Goal: Task Accomplishment & Management: Complete application form

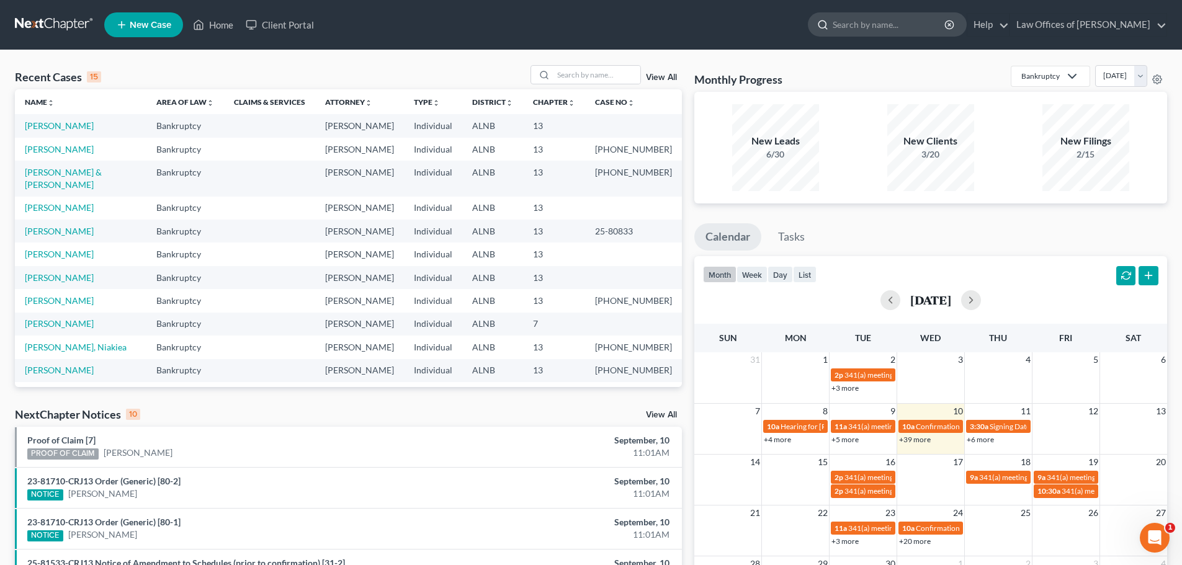
click at [888, 24] on input "search" at bounding box center [890, 24] width 114 height 23
type input "[PERSON_NAME]"
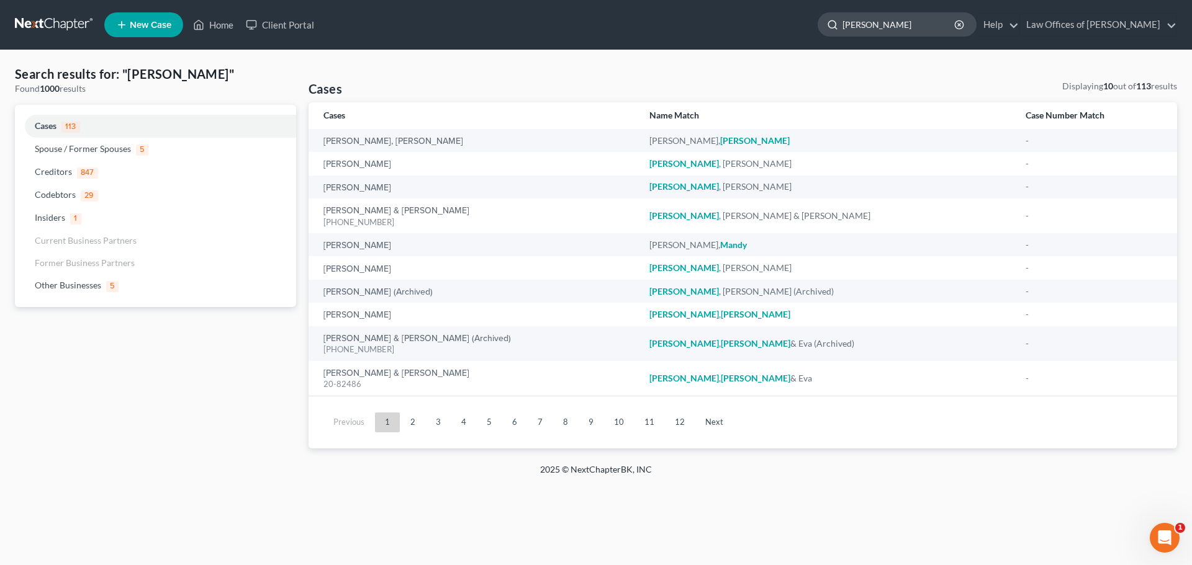
click at [891, 21] on input "[PERSON_NAME]" at bounding box center [899, 24] width 114 height 23
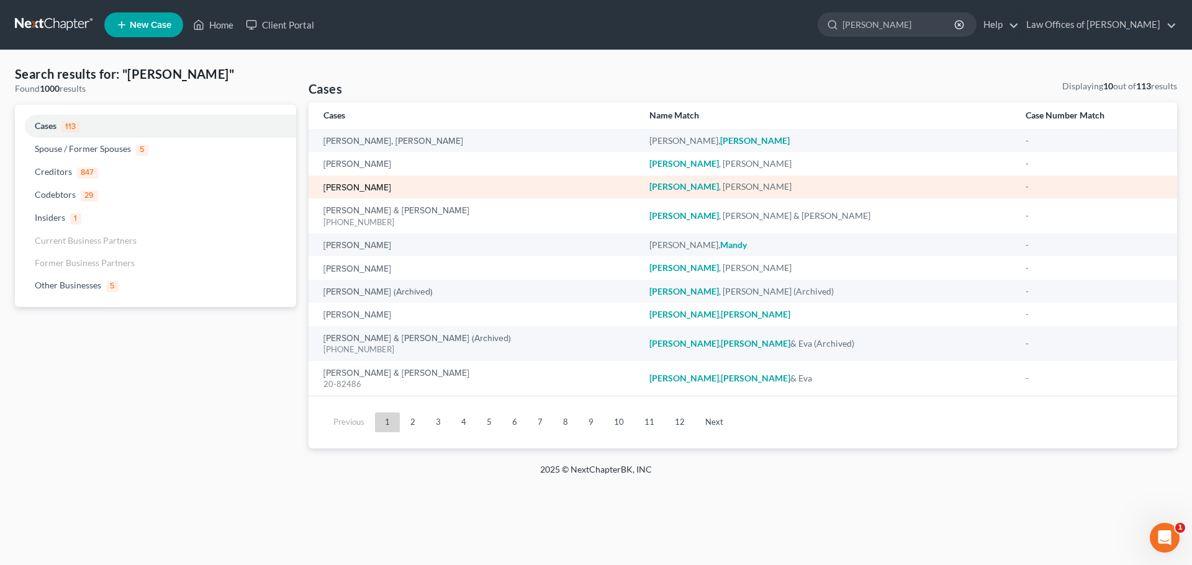
click at [352, 185] on link "[PERSON_NAME]" at bounding box center [357, 188] width 68 height 9
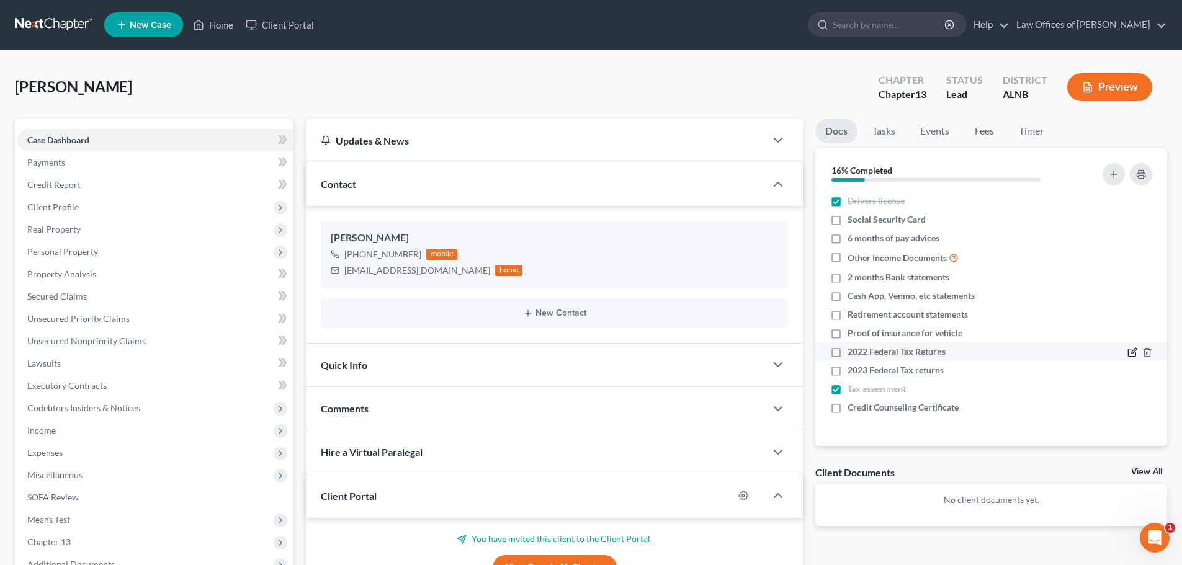
click at [1130, 351] on icon "button" at bounding box center [1133, 353] width 10 height 10
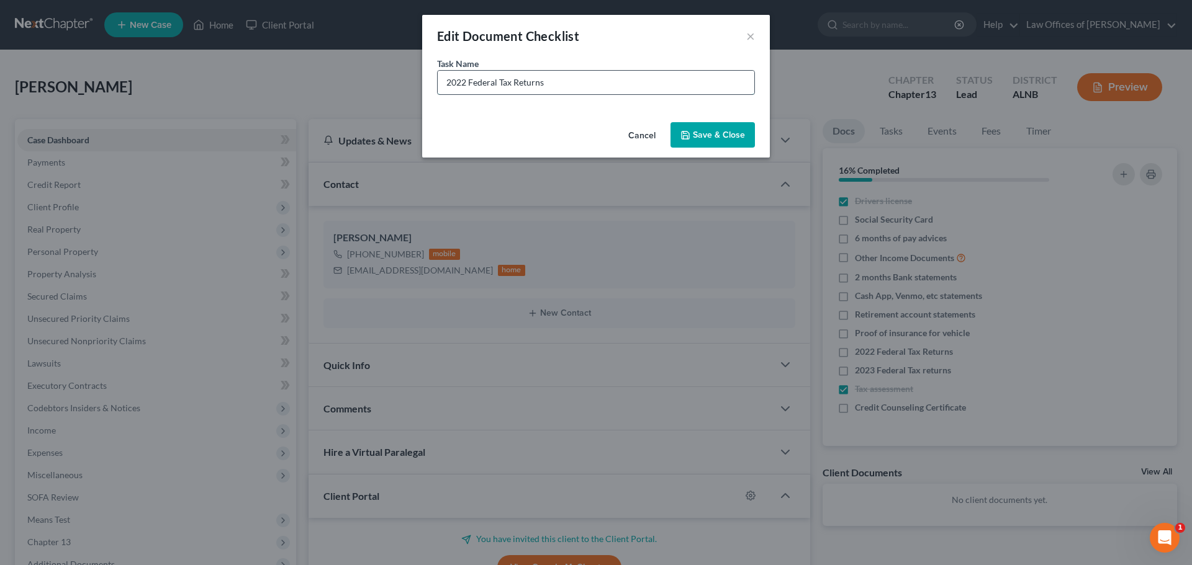
click at [461, 81] on input "2022 Federal Tax Returns" at bounding box center [596, 83] width 317 height 24
type input "2024 Federal Tax Returns"
click at [679, 136] on button "Save & Close" at bounding box center [712, 135] width 84 height 26
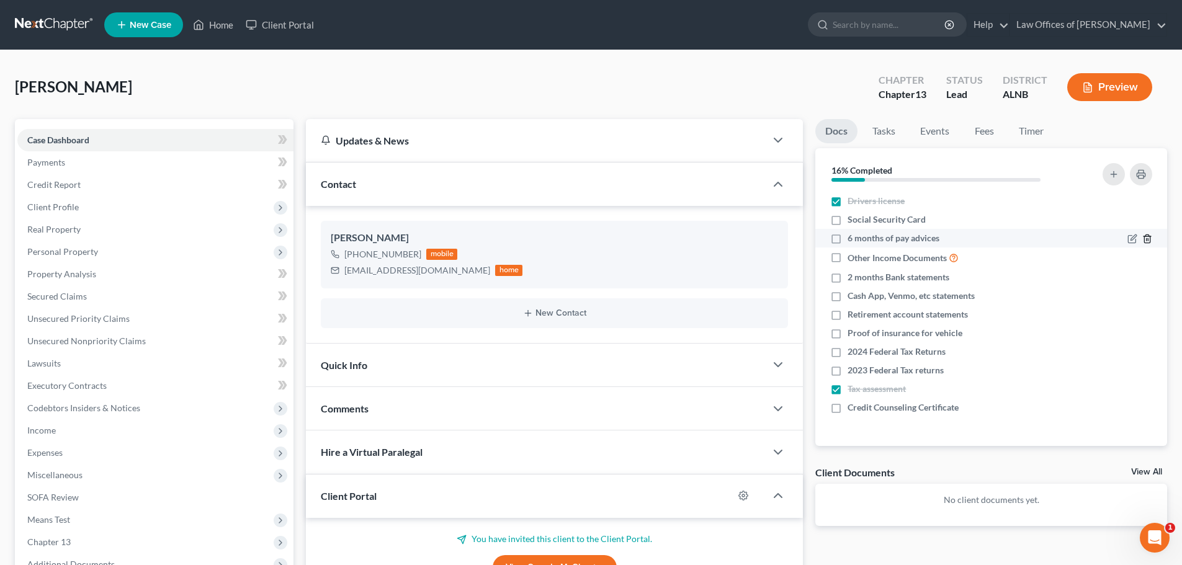
click at [1152, 238] on icon "button" at bounding box center [1148, 239] width 10 height 10
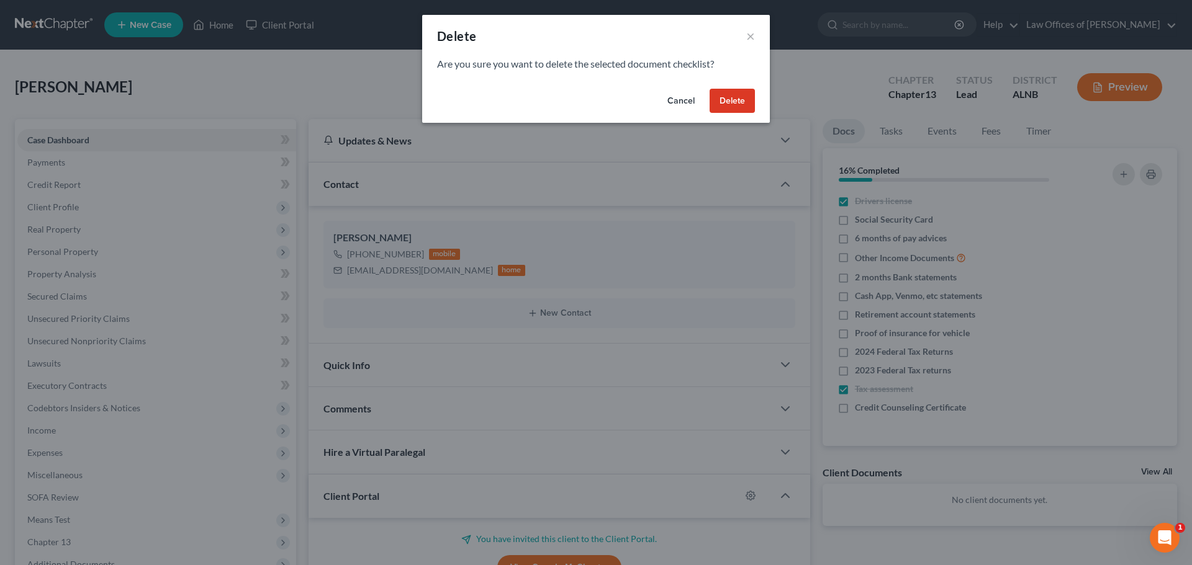
click at [729, 96] on button "Delete" at bounding box center [731, 101] width 45 height 25
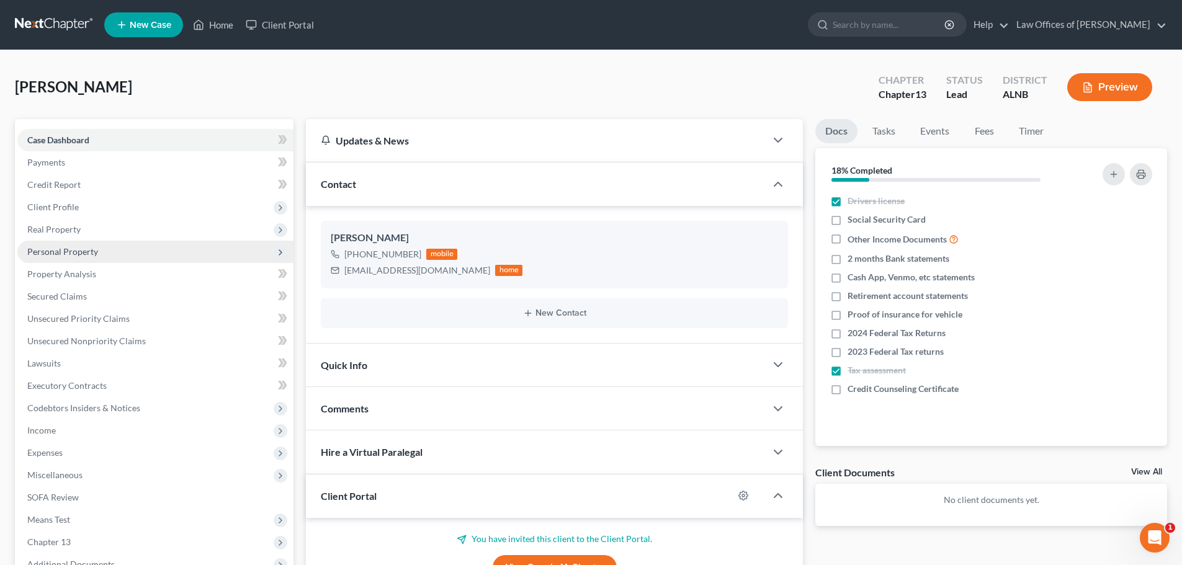
click at [79, 252] on span "Personal Property" at bounding box center [62, 251] width 71 height 11
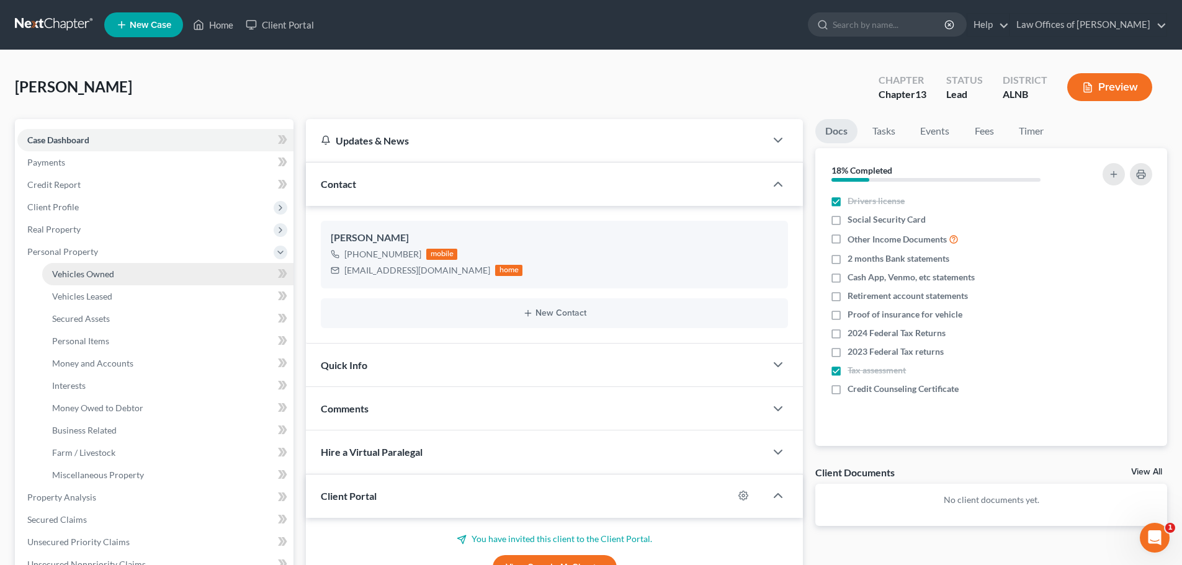
click at [89, 274] on span "Vehicles Owned" at bounding box center [83, 274] width 62 height 11
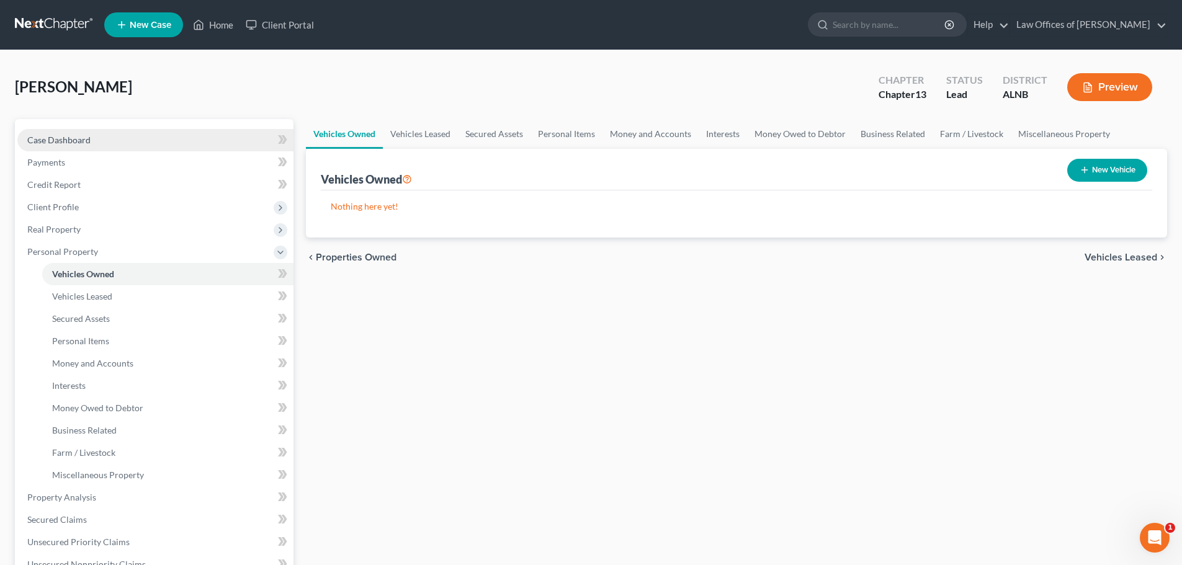
click at [84, 143] on span "Case Dashboard" at bounding box center [58, 140] width 63 height 11
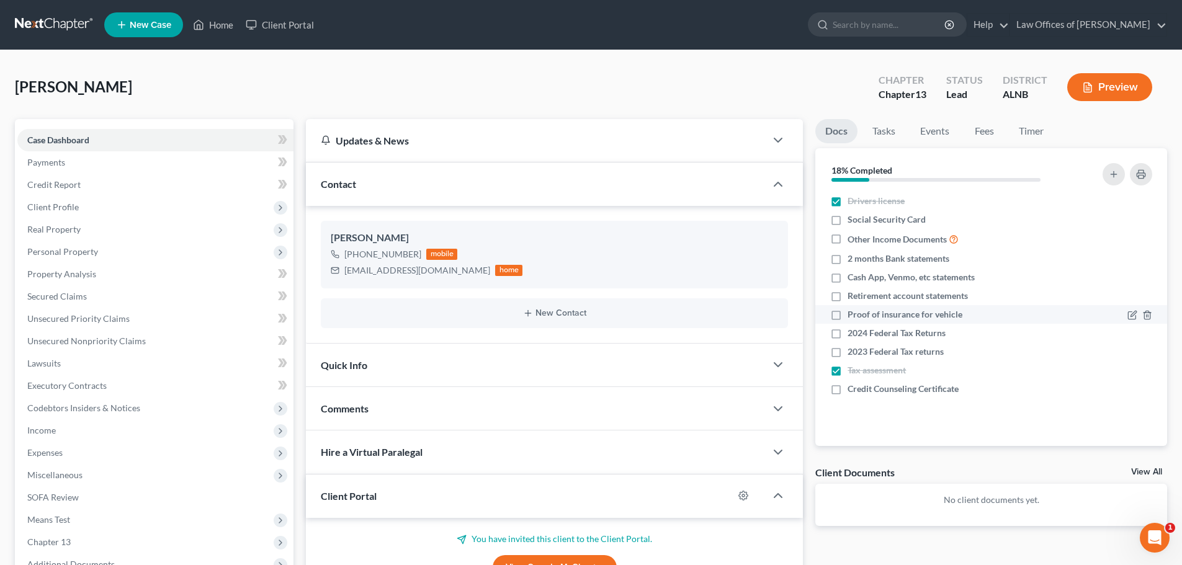
click at [848, 315] on label "Proof of insurance for vehicle" at bounding box center [905, 314] width 115 height 12
click at [853, 315] on input "Proof of insurance for vehicle" at bounding box center [857, 312] width 8 height 8
checkbox input "true"
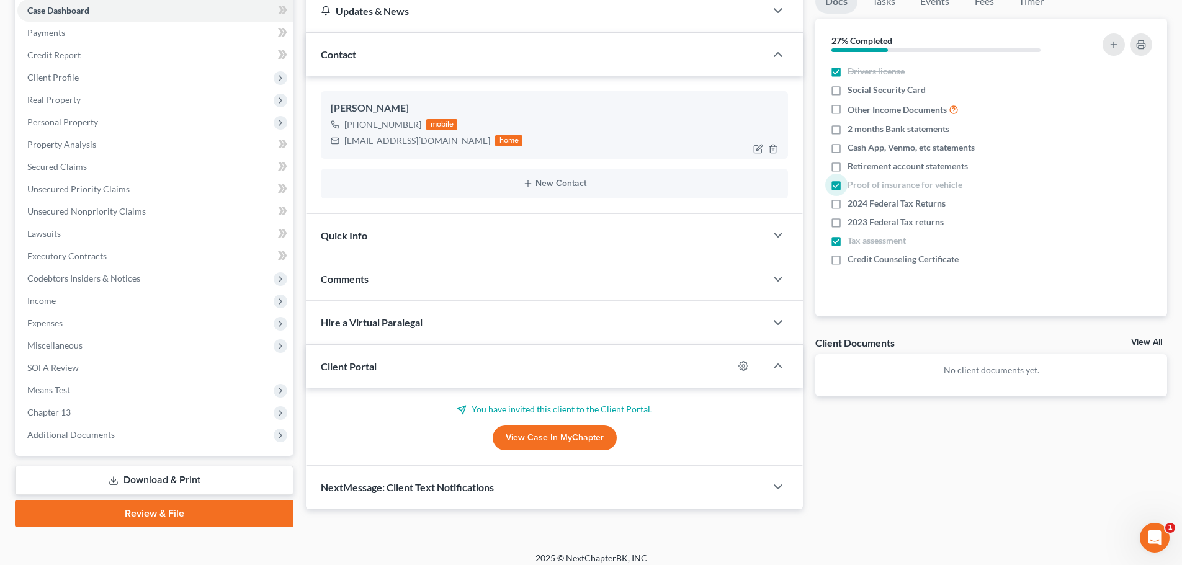
scroll to position [139, 0]
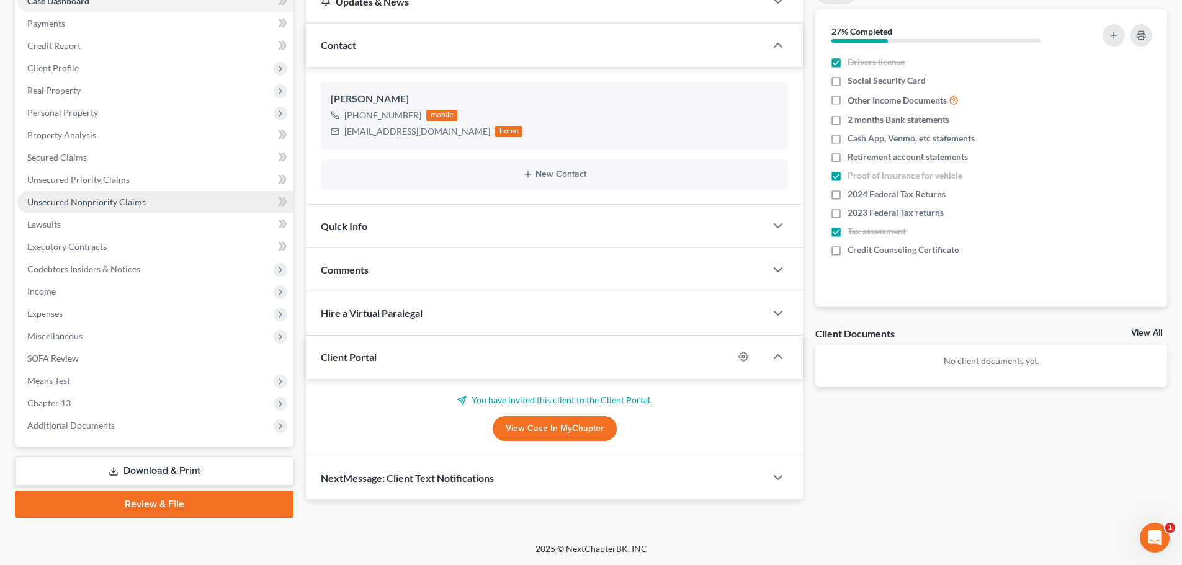
click at [132, 202] on span "Unsecured Nonpriority Claims" at bounding box center [86, 202] width 119 height 11
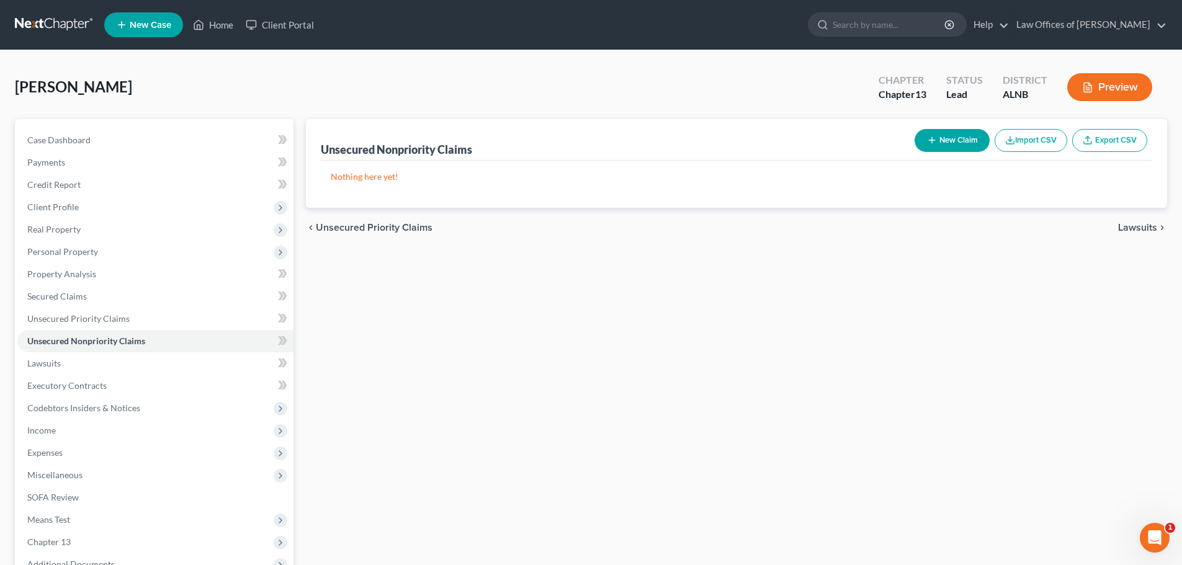
click at [948, 140] on button "New Claim" at bounding box center [952, 140] width 75 height 23
select select "0"
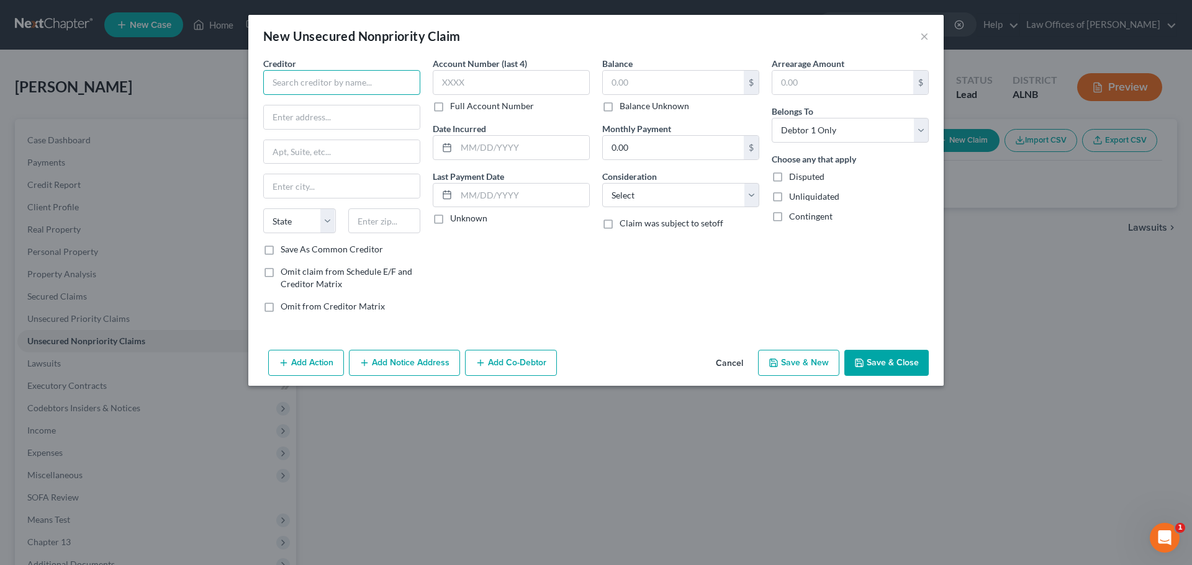
click at [393, 83] on input "text" at bounding box center [341, 82] width 157 height 25
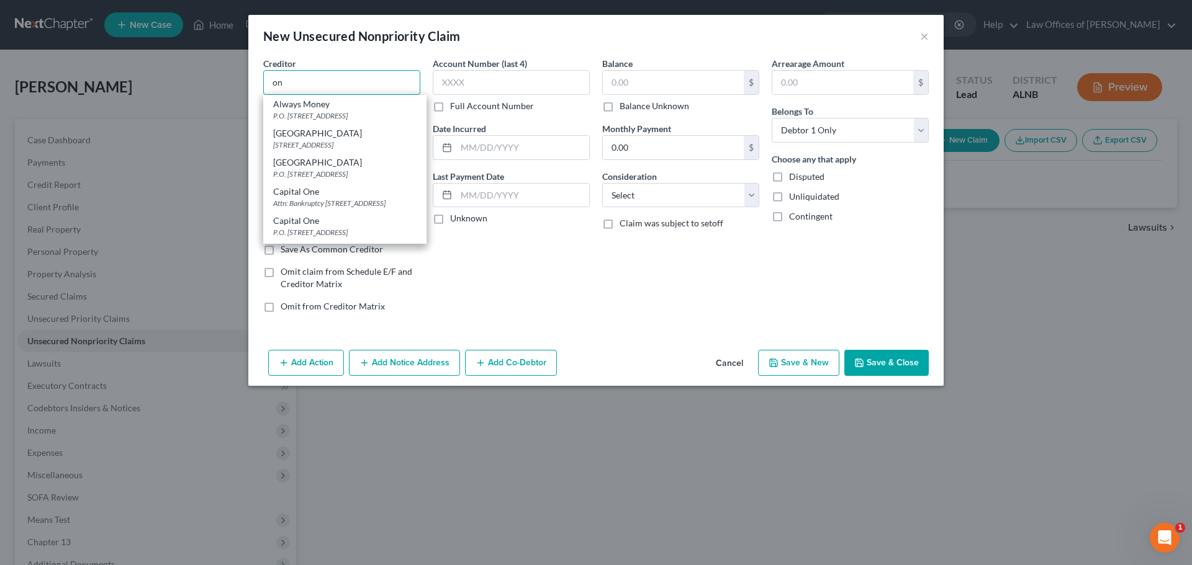
type input "o"
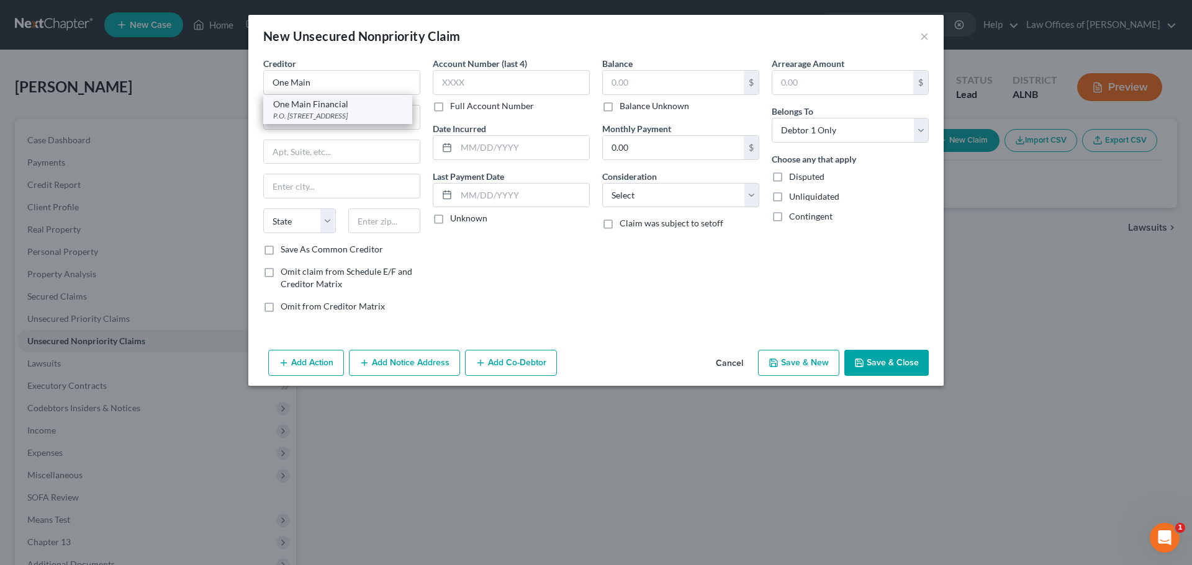
click at [318, 104] on div "One Main Financial" at bounding box center [337, 104] width 129 height 12
type input "One Main Financial"
type input "P.O. Box 3251"
type input "[GEOGRAPHIC_DATA]"
select select "15"
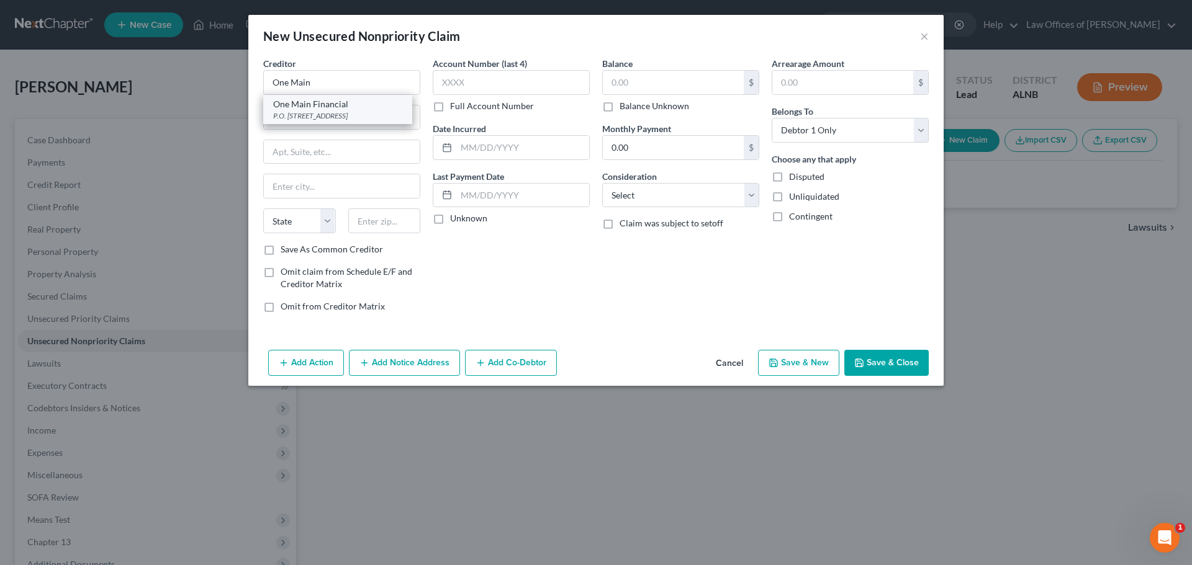
type input "47731-3251"
click at [678, 83] on input "text" at bounding box center [673, 83] width 141 height 24
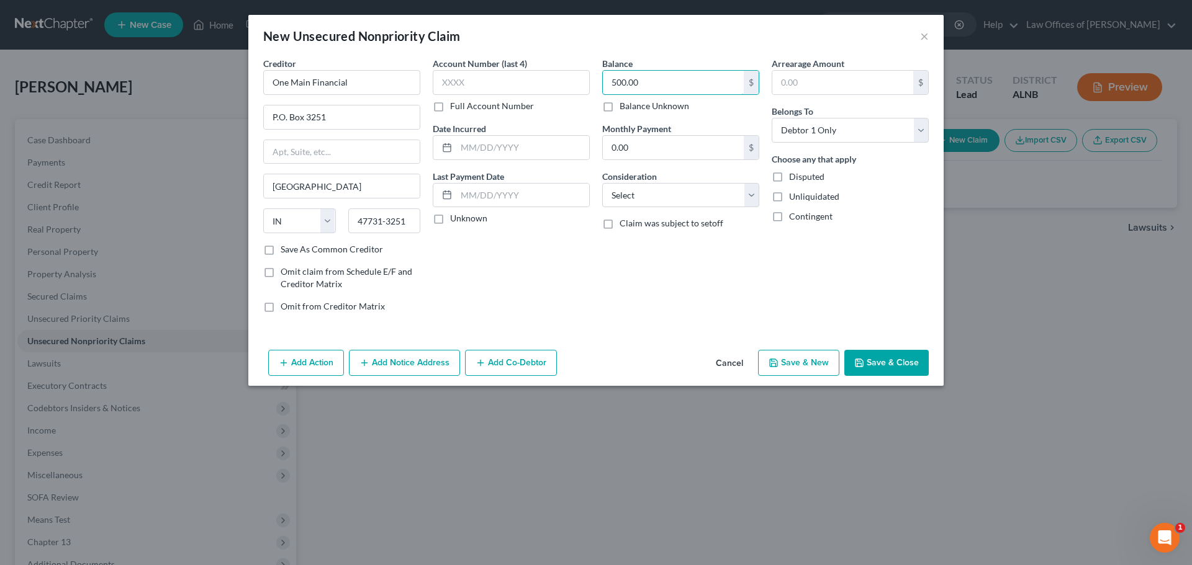
type input "500.00"
click at [887, 359] on button "Save & Close" at bounding box center [886, 363] width 84 height 26
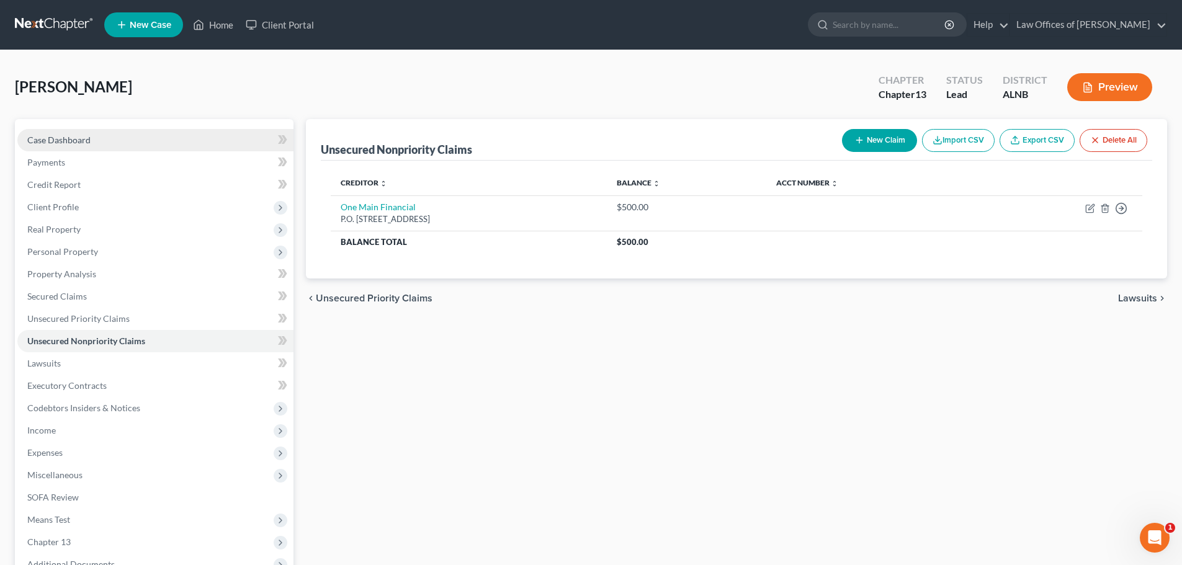
click at [68, 142] on span "Case Dashboard" at bounding box center [58, 140] width 63 height 11
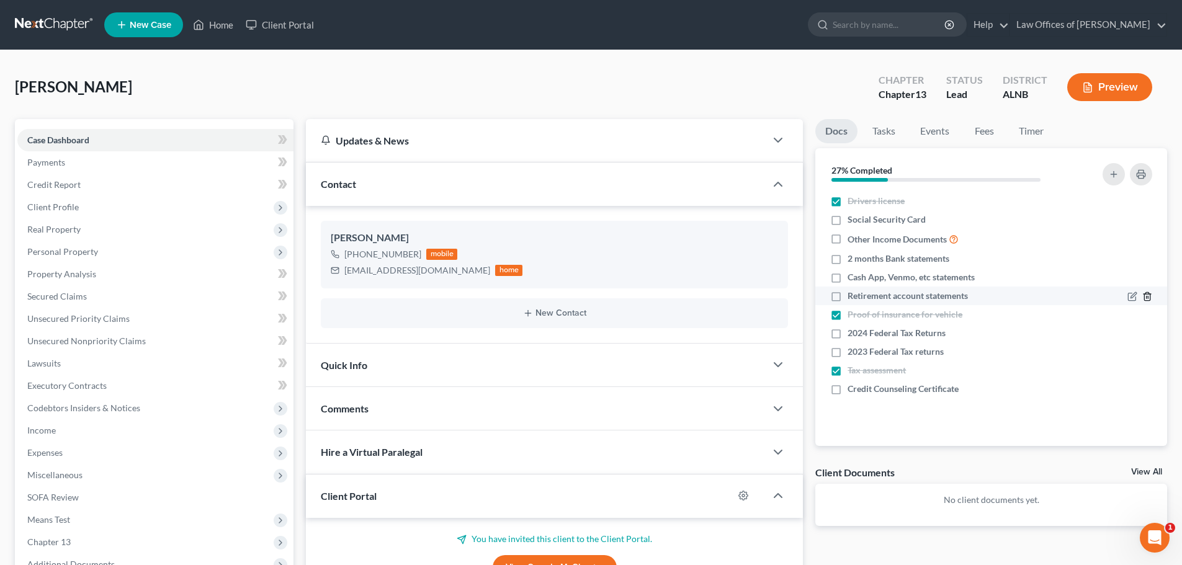
click at [1147, 298] on line "button" at bounding box center [1147, 298] width 0 height 2
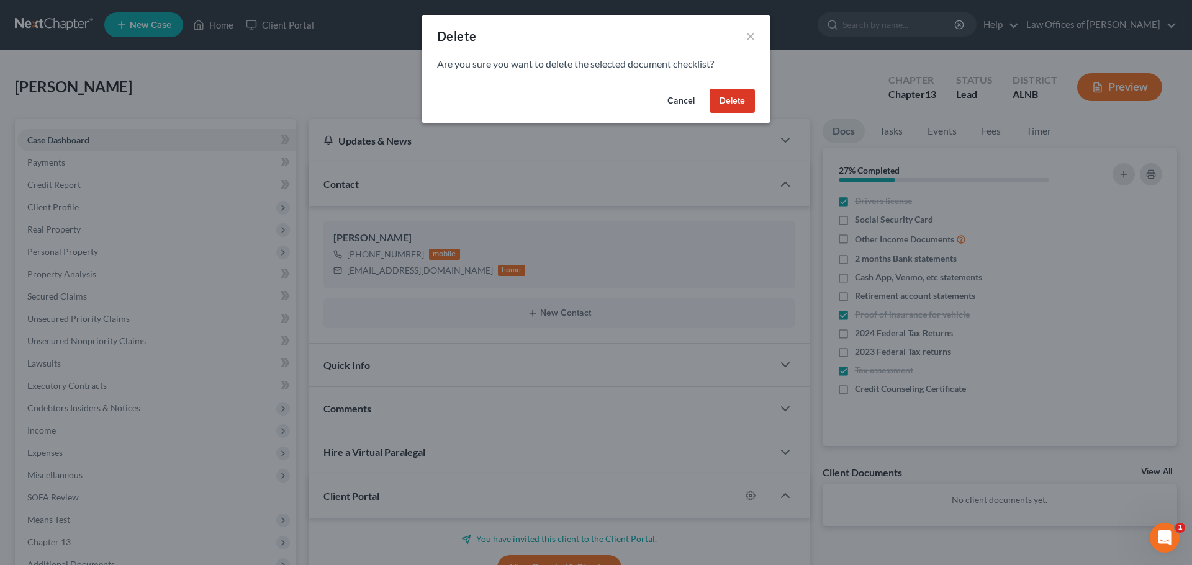
click at [732, 101] on button "Delete" at bounding box center [731, 101] width 45 height 25
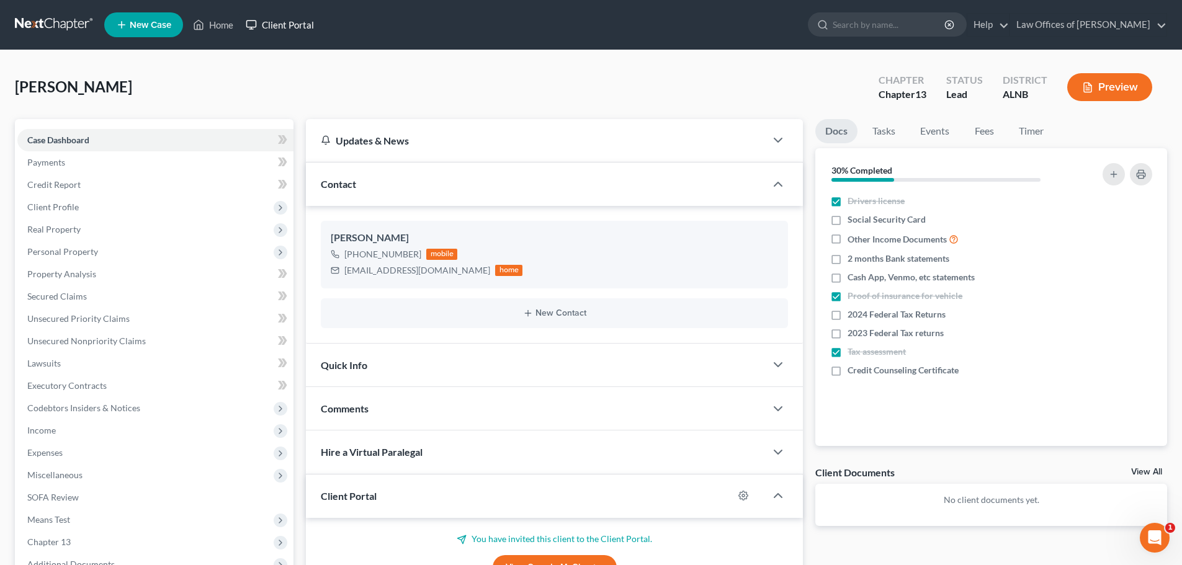
click at [274, 23] on link "Client Portal" at bounding box center [280, 25] width 81 height 22
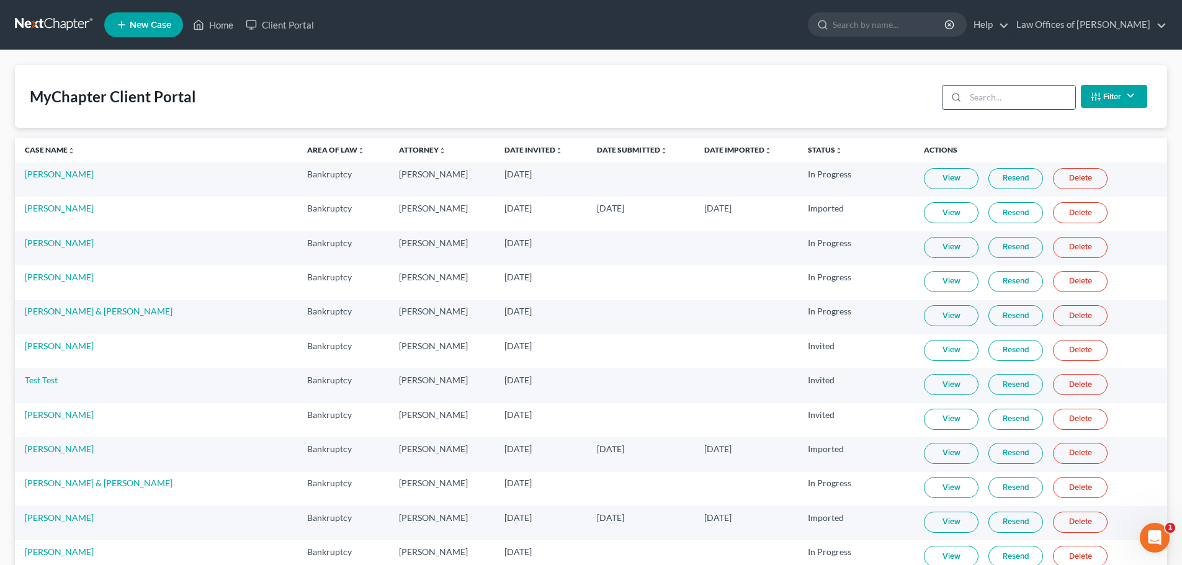
click at [1018, 96] on input "search" at bounding box center [1021, 98] width 110 height 24
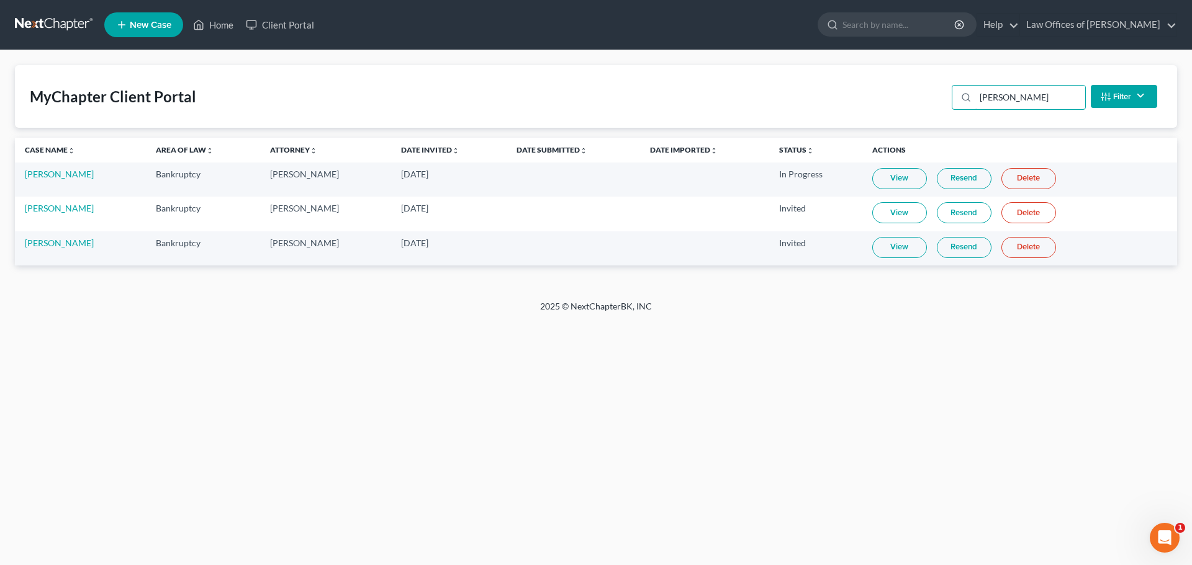
type input "[PERSON_NAME]"
click at [958, 215] on link "Resend" at bounding box center [964, 212] width 55 height 21
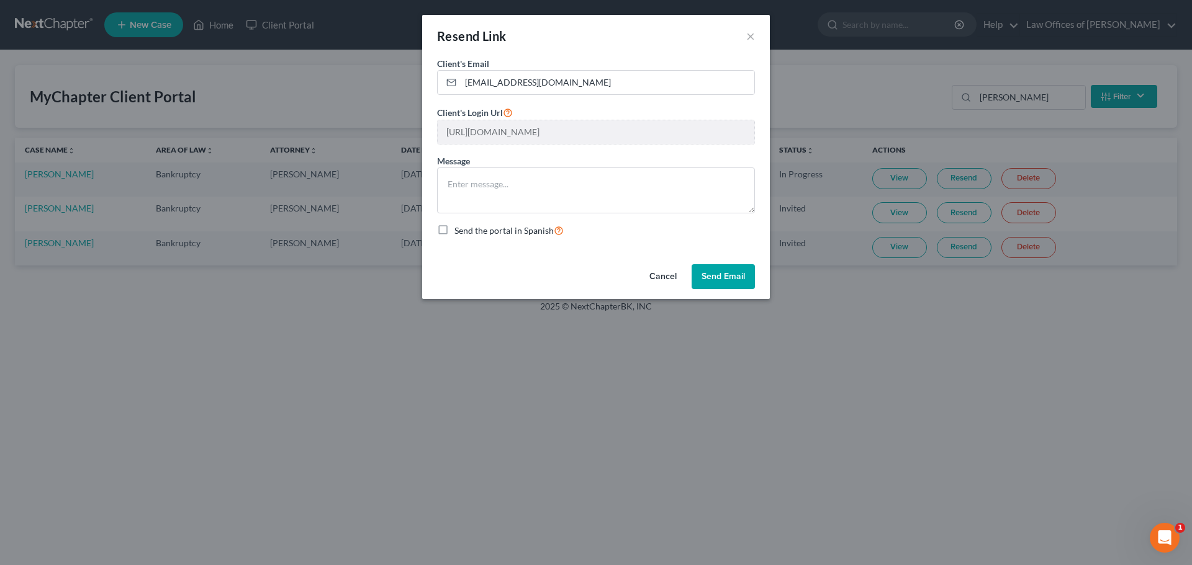
click at [716, 274] on button "Send Email" at bounding box center [722, 276] width 63 height 25
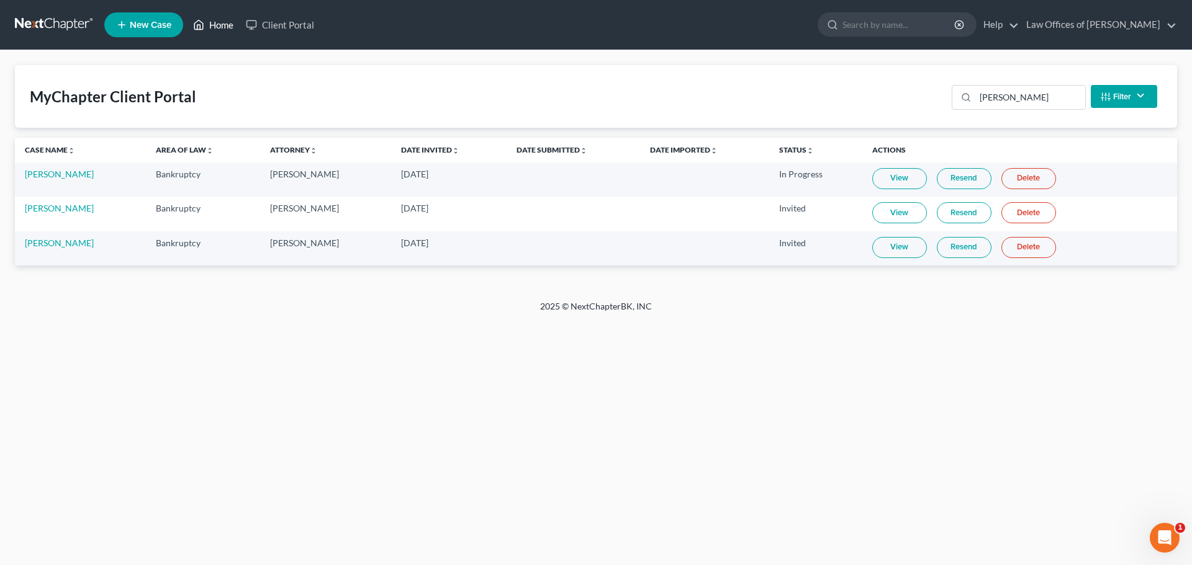
click at [221, 22] on link "Home" at bounding box center [213, 25] width 53 height 22
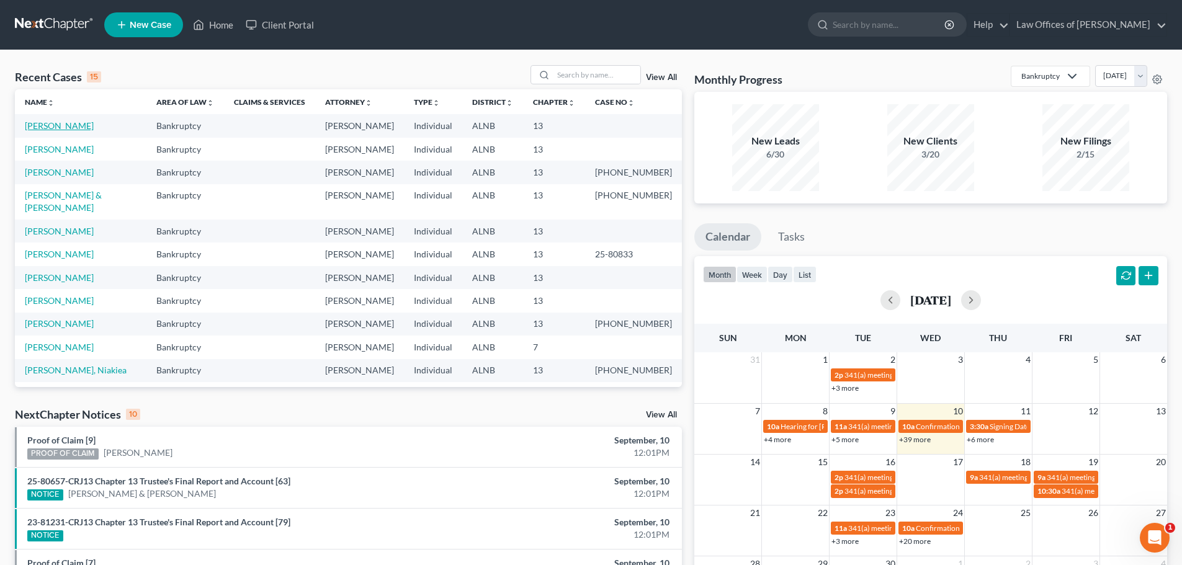
click at [67, 127] on link "[PERSON_NAME]" at bounding box center [59, 125] width 69 height 11
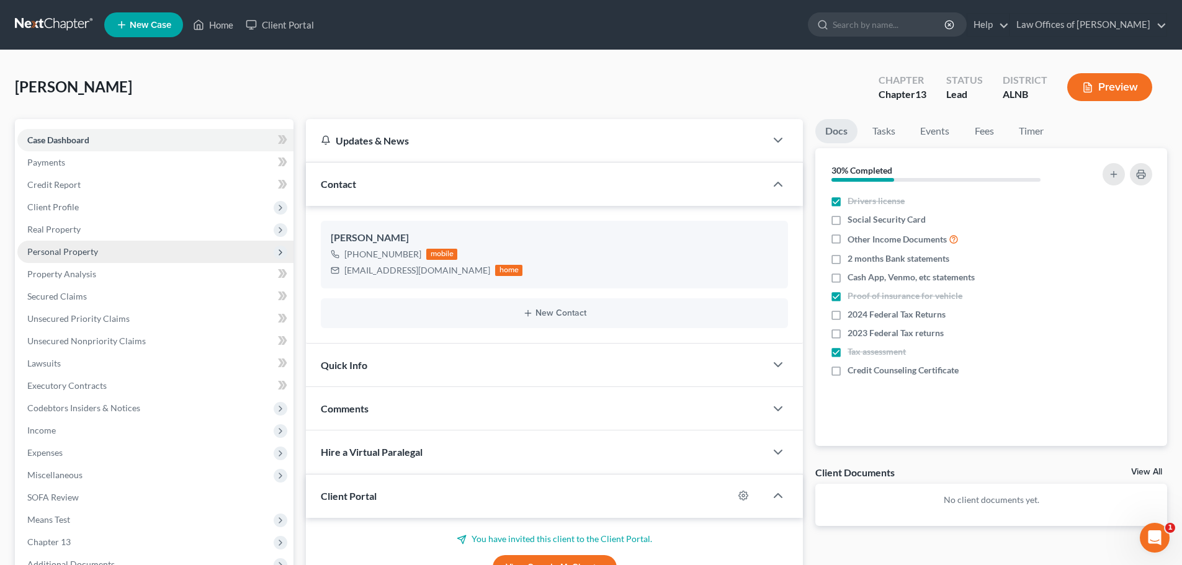
click at [261, 248] on span "Personal Property" at bounding box center [155, 252] width 276 height 22
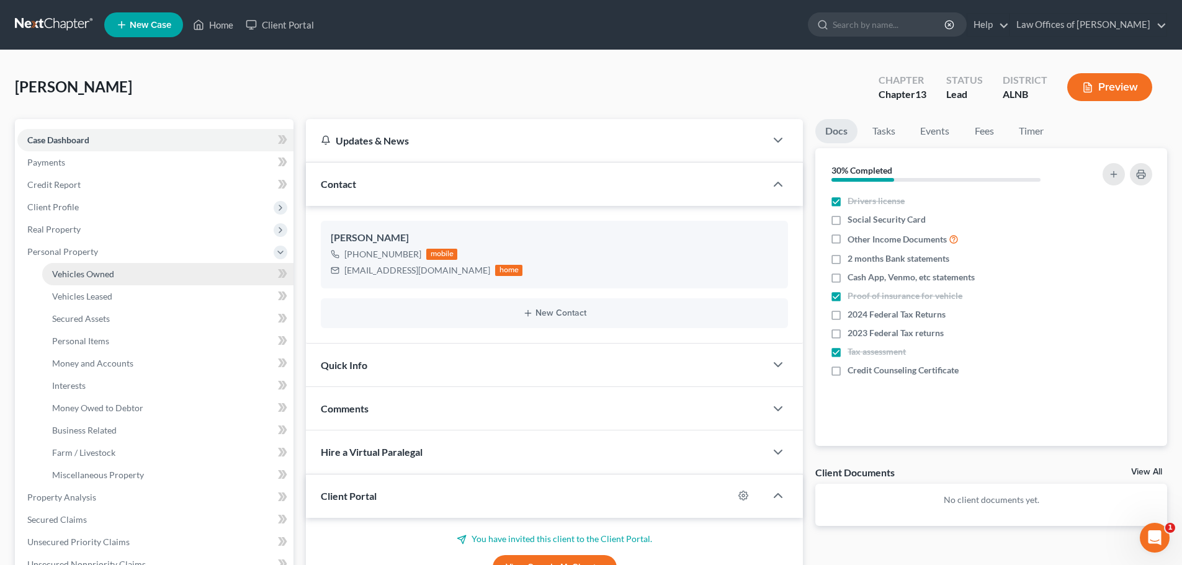
click at [208, 274] on link "Vehicles Owned" at bounding box center [167, 274] width 251 height 22
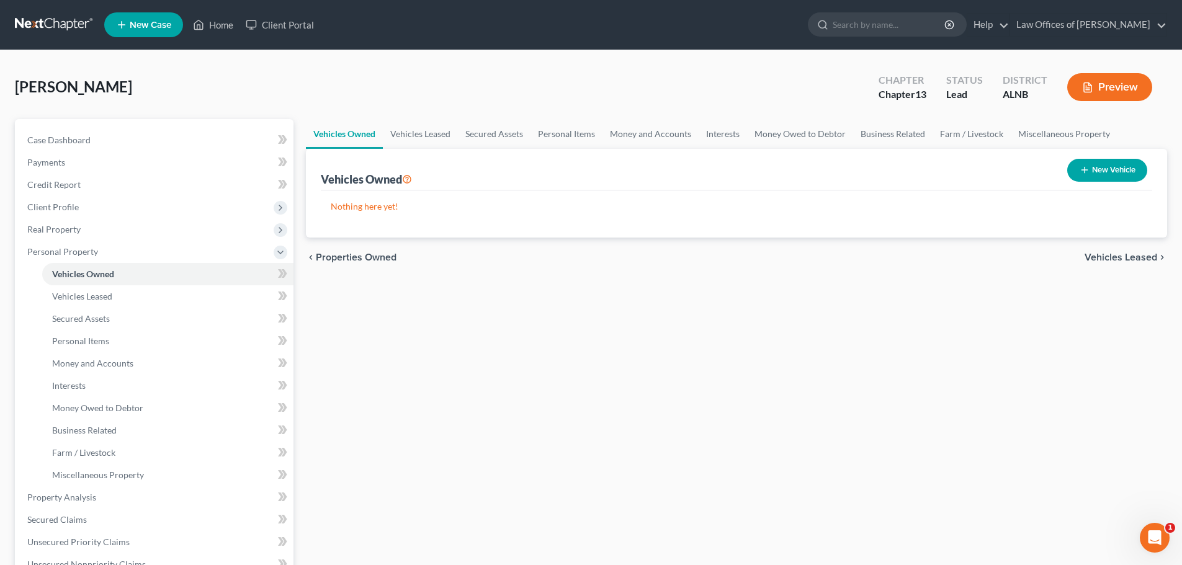
click at [467, 90] on div "[PERSON_NAME] Upgraded Chapter Chapter 13 Status Lead District ALNB Preview" at bounding box center [591, 92] width 1153 height 54
click at [86, 252] on span "Personal Property" at bounding box center [62, 251] width 71 height 11
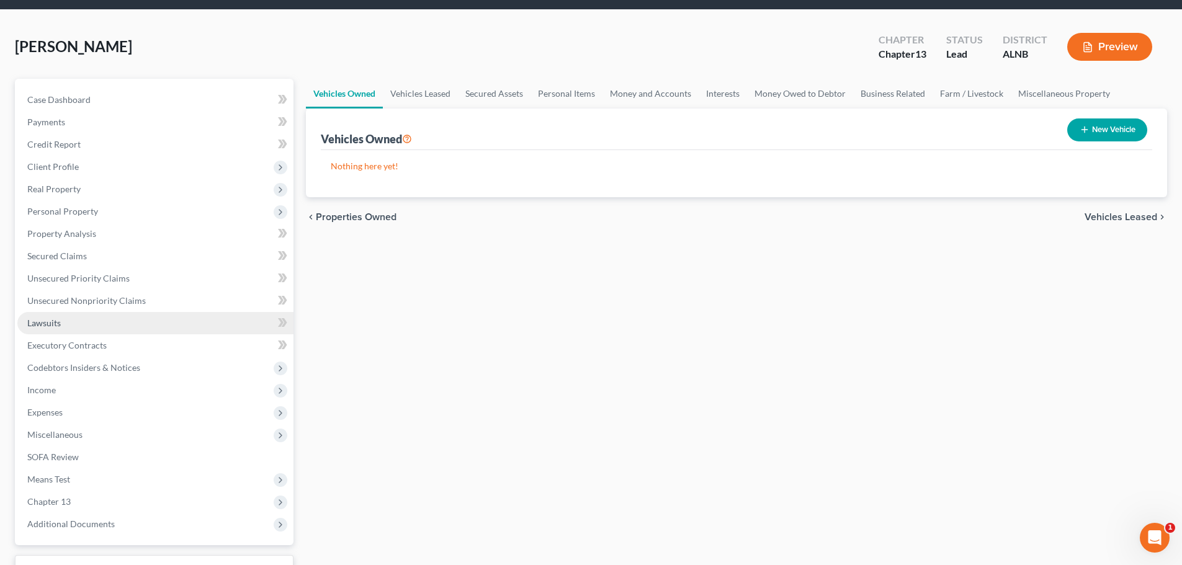
scroll to position [62, 0]
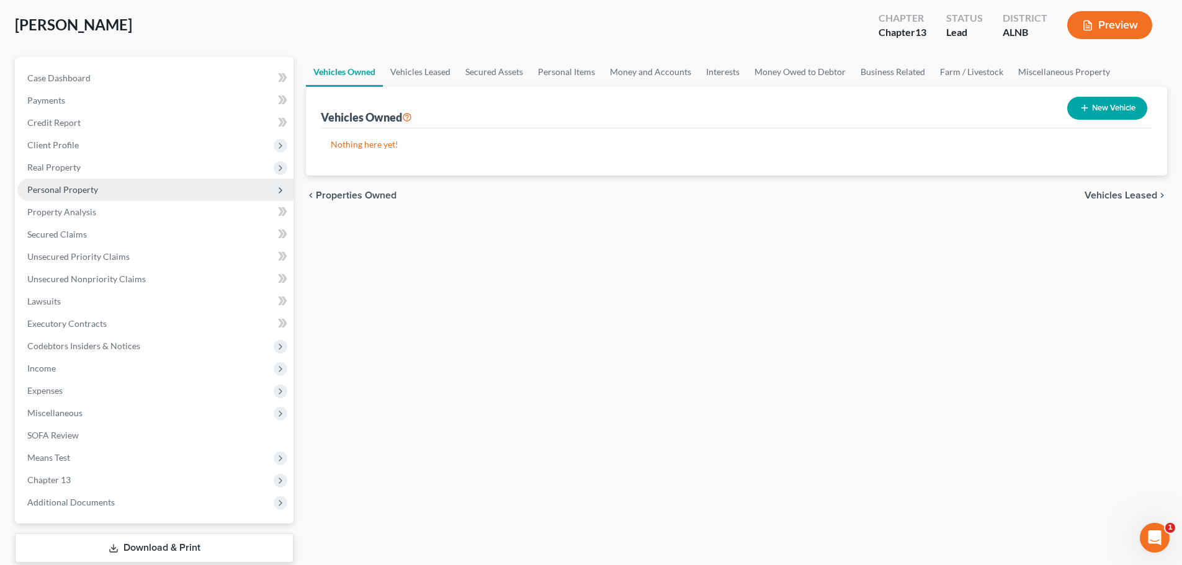
click at [131, 188] on span "Personal Property" at bounding box center [155, 190] width 276 height 22
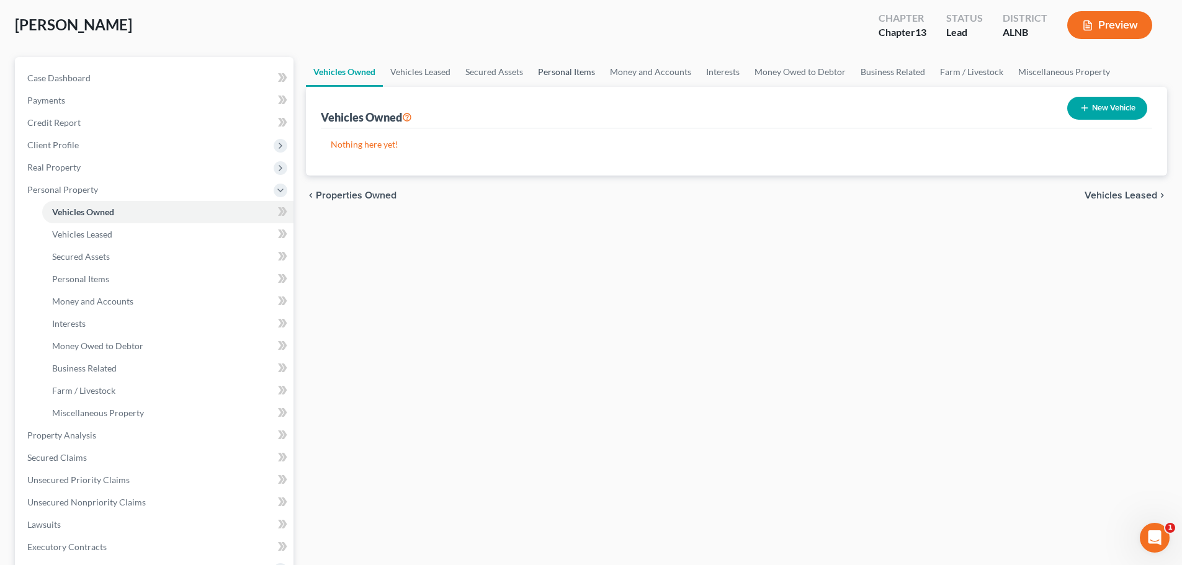
click at [564, 71] on link "Personal Items" at bounding box center [567, 72] width 72 height 30
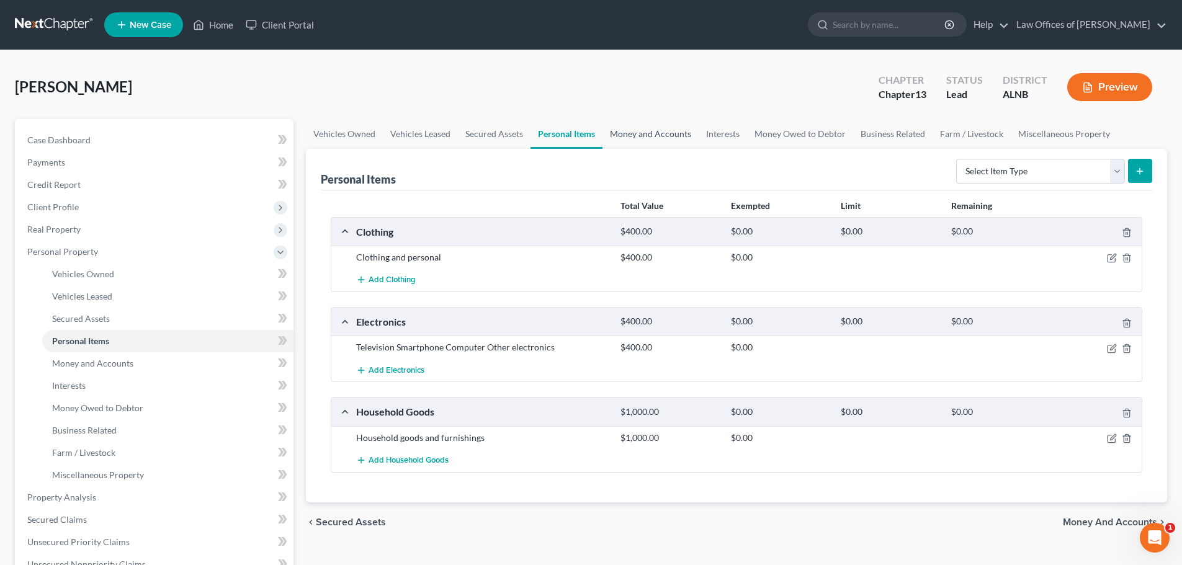
click at [640, 135] on link "Money and Accounts" at bounding box center [651, 134] width 96 height 30
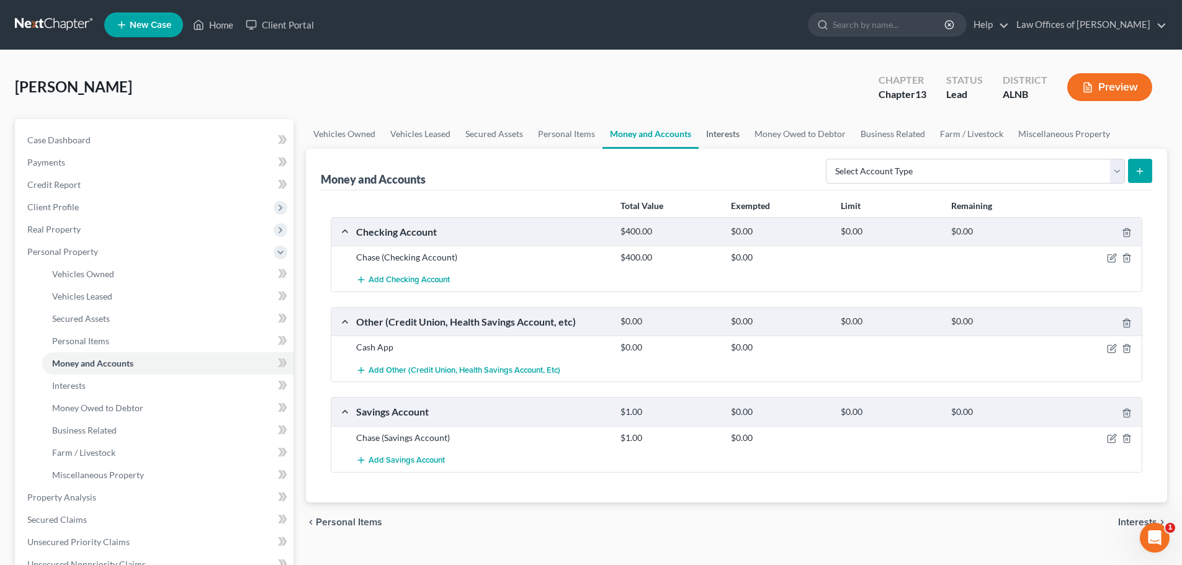
click at [730, 133] on link "Interests" at bounding box center [723, 134] width 48 height 30
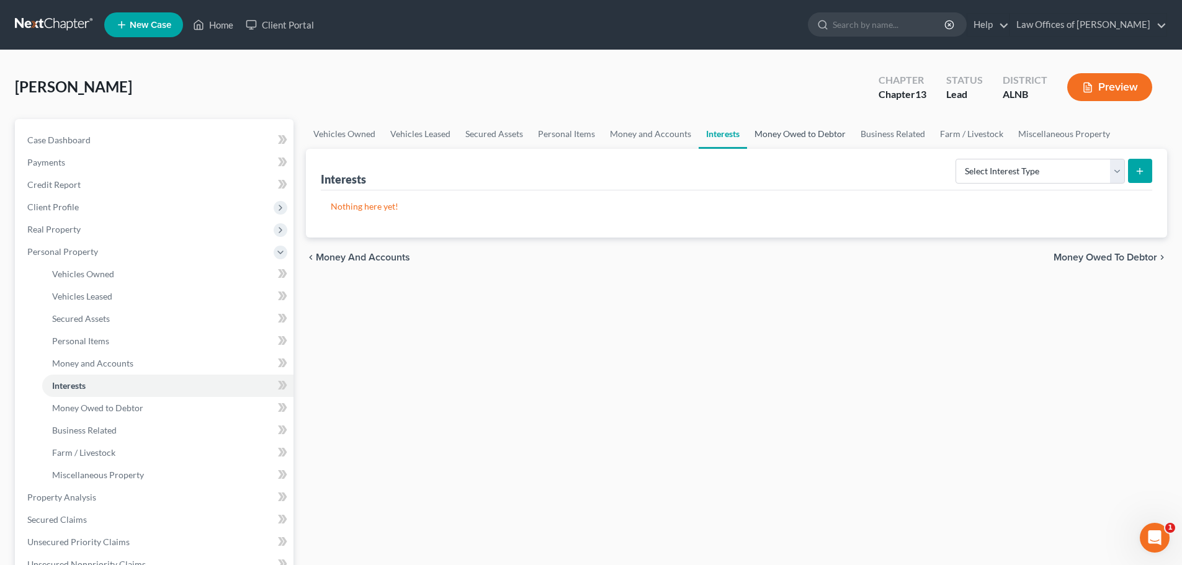
click at [788, 133] on link "Money Owed to Debtor" at bounding box center [800, 134] width 106 height 30
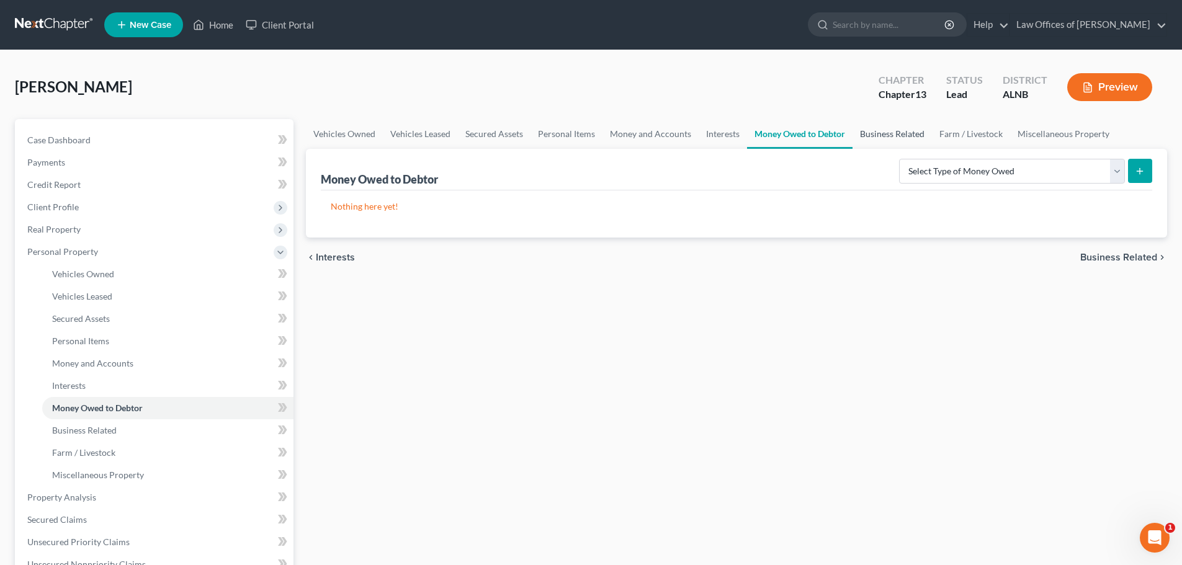
click at [885, 133] on link "Business Related" at bounding box center [892, 134] width 79 height 30
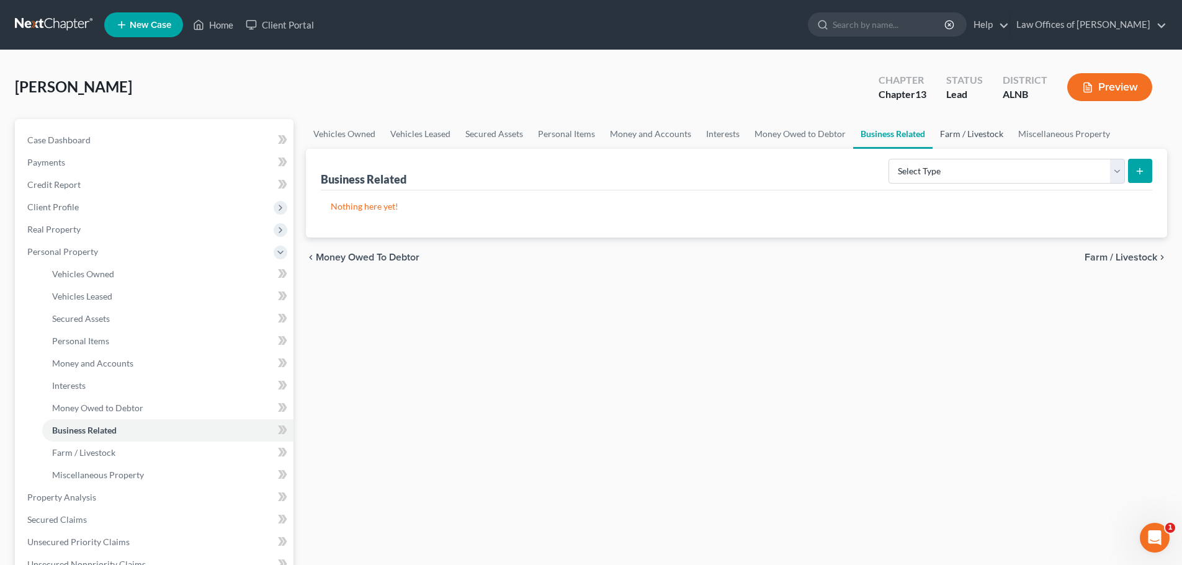
click at [950, 132] on link "Farm / Livestock" at bounding box center [972, 134] width 78 height 30
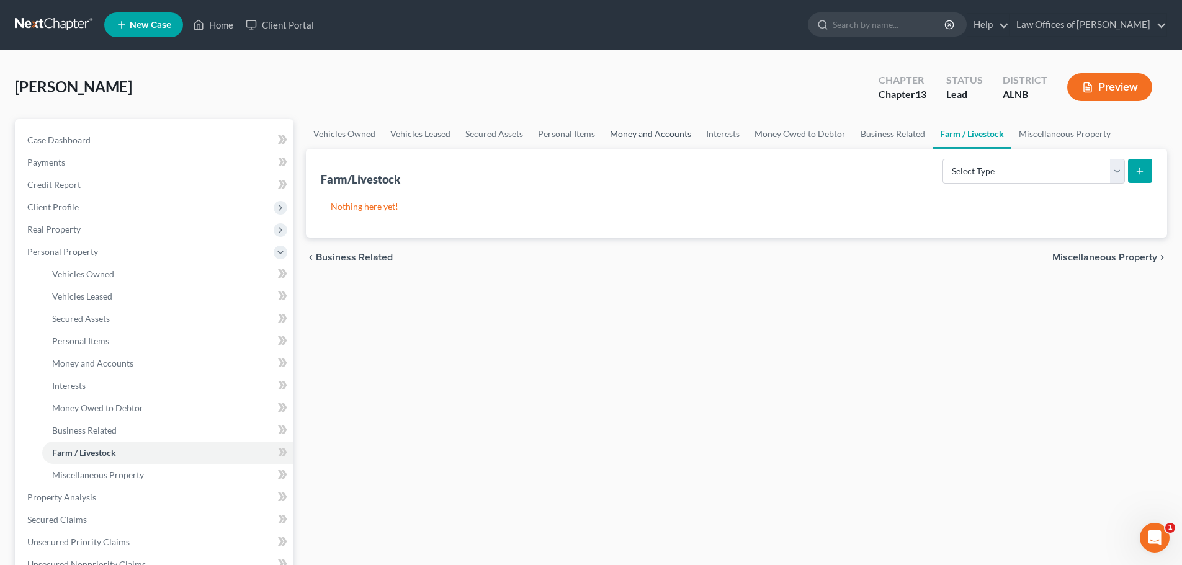
click at [639, 138] on link "Money and Accounts" at bounding box center [651, 134] width 96 height 30
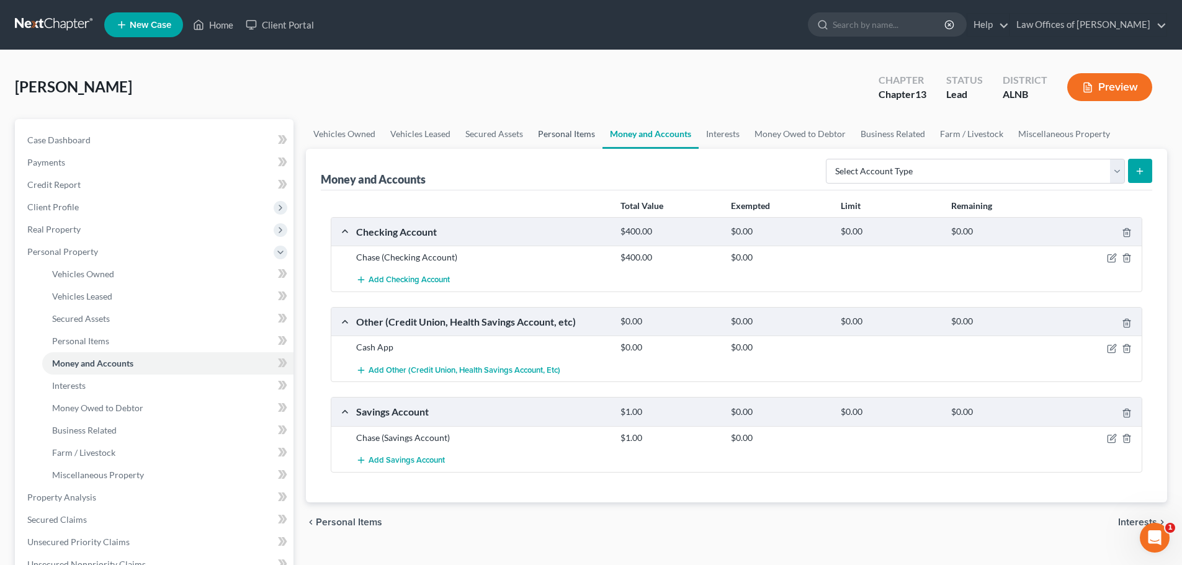
click at [547, 132] on link "Personal Items" at bounding box center [567, 134] width 72 height 30
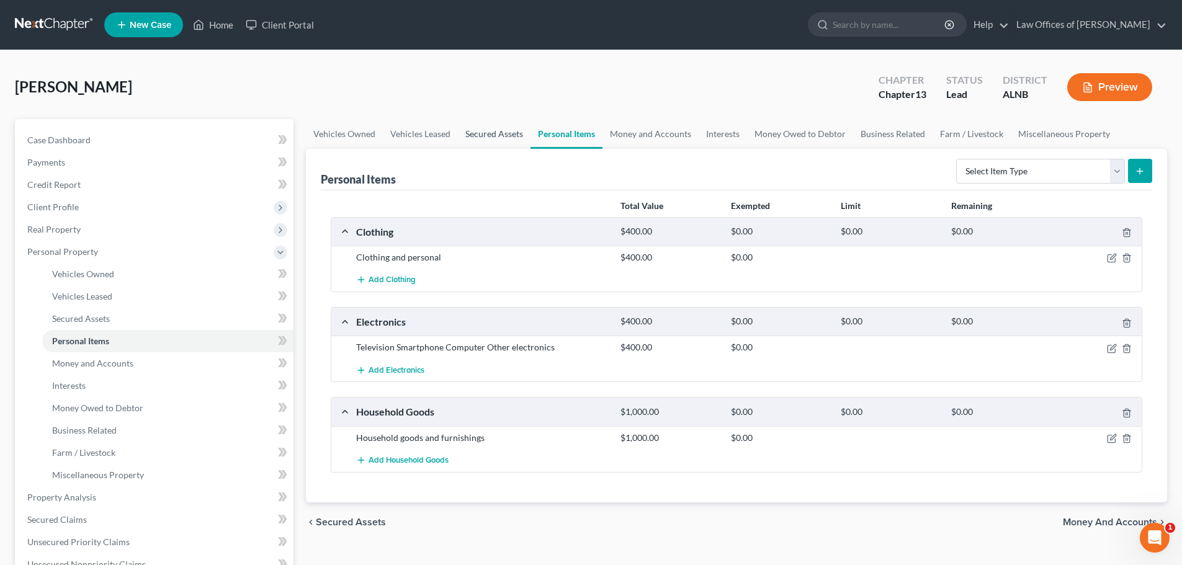
click at [495, 133] on link "Secured Assets" at bounding box center [494, 134] width 73 height 30
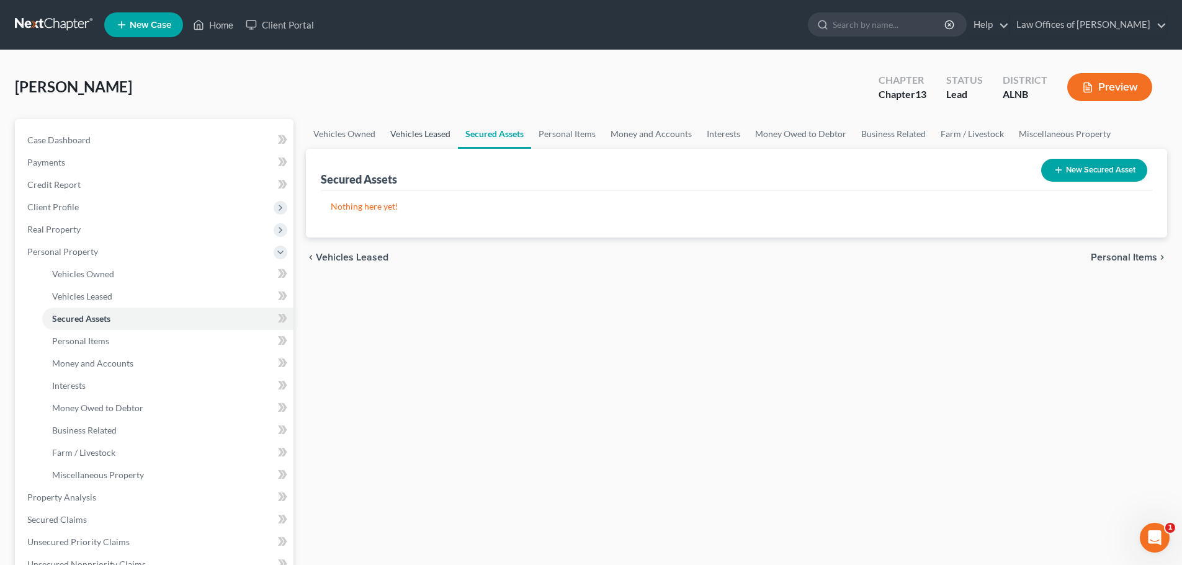
click at [419, 131] on link "Vehicles Leased" at bounding box center [420, 134] width 75 height 30
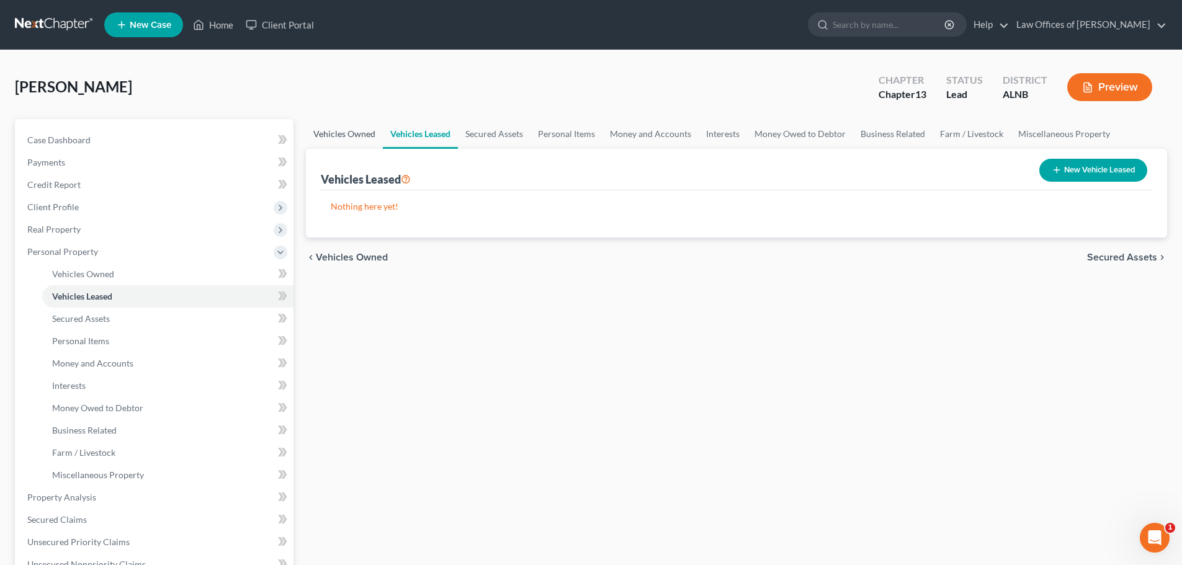
click at [343, 133] on link "Vehicles Owned" at bounding box center [344, 134] width 77 height 30
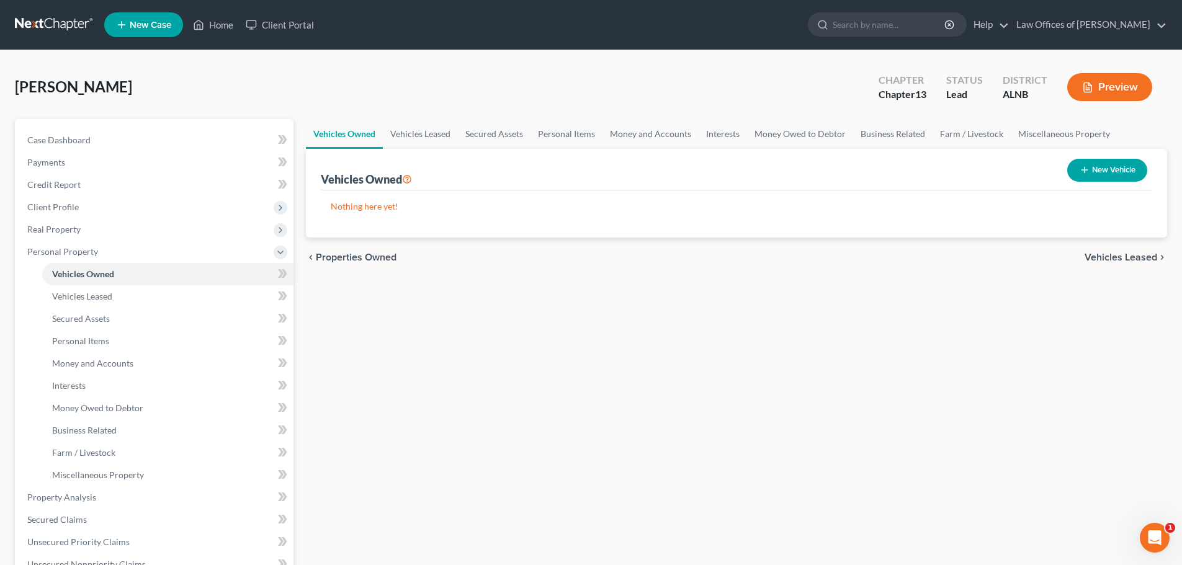
click at [419, 75] on div "[PERSON_NAME] Upgraded Chapter Chapter 13 Status Lead District ALNB Preview" at bounding box center [591, 92] width 1153 height 54
click at [1107, 171] on button "New Vehicle" at bounding box center [1108, 170] width 80 height 23
select select "0"
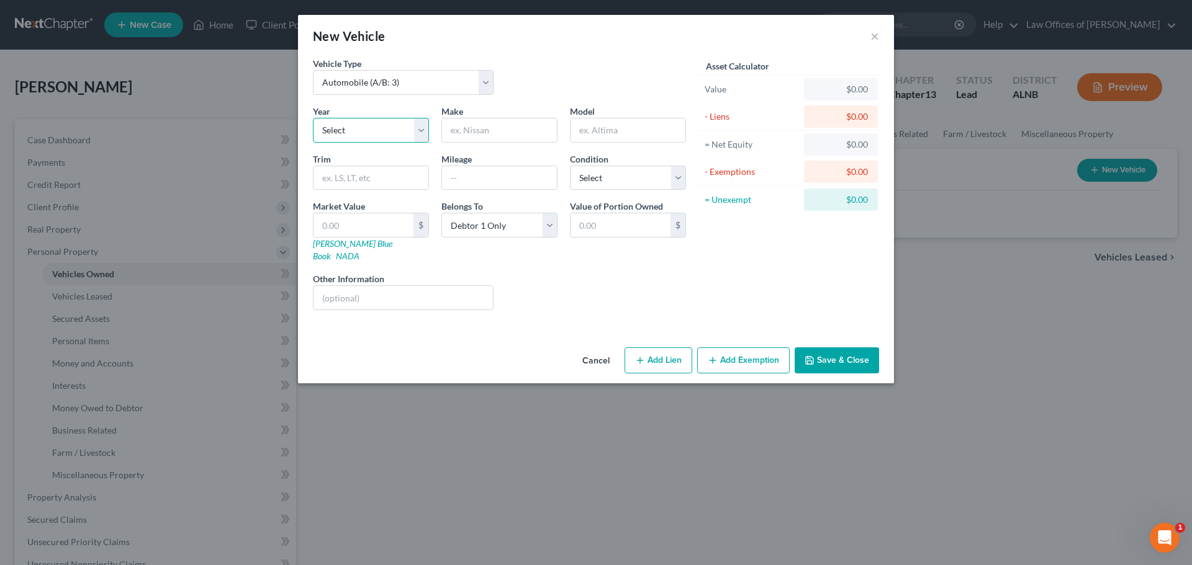
click at [424, 129] on select "Select 2026 2025 2024 2023 2022 2021 2020 2019 2018 2017 2016 2015 2014 2013 20…" at bounding box center [371, 130] width 116 height 25
select select "16"
click at [313, 118] on select "Select 2026 2025 2024 2023 2022 2021 2020 2019 2018 2017 2016 2015 2014 2013 20…" at bounding box center [371, 130] width 116 height 25
click at [521, 133] on input "text" at bounding box center [499, 131] width 115 height 24
type input "Toyota"
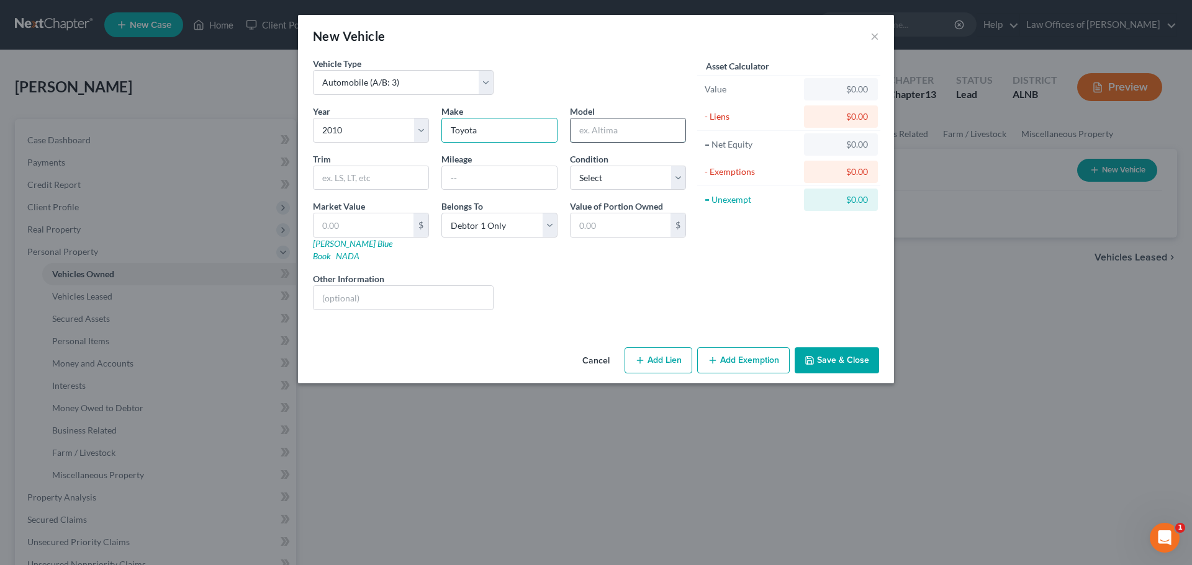
click at [631, 124] on input "text" at bounding box center [627, 131] width 115 height 24
type input "Tundra"
click at [377, 182] on input "text" at bounding box center [370, 178] width 115 height 24
type input "SR5"
click at [528, 173] on input "text" at bounding box center [499, 178] width 115 height 24
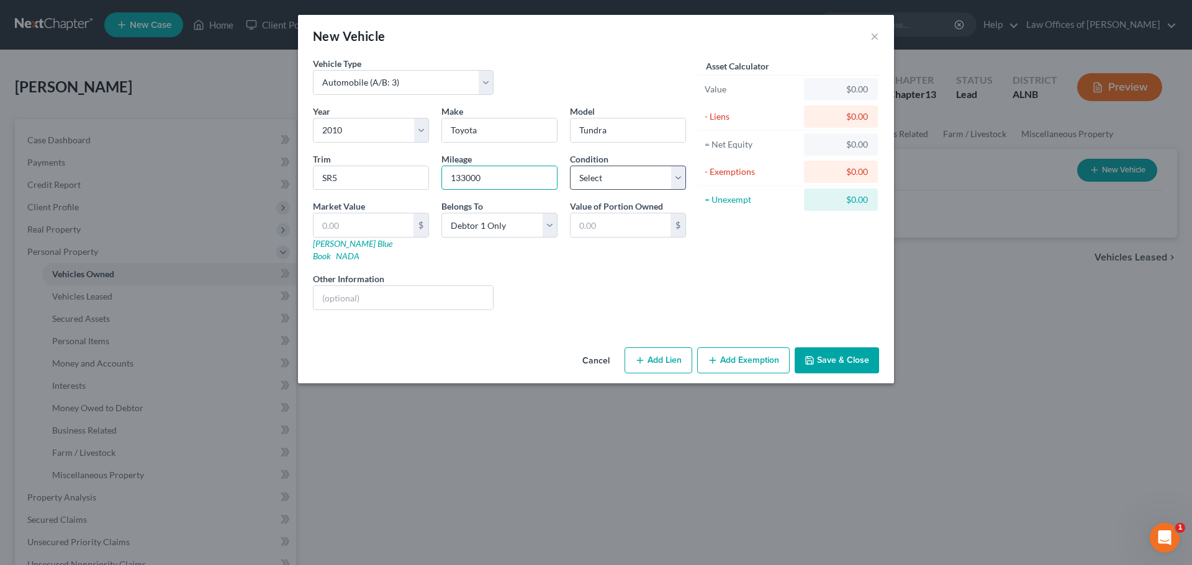
type input "133000"
click at [677, 182] on select "Select Excellent Very Good Good Fair Poor" at bounding box center [628, 178] width 116 height 25
select select "1"
click at [570, 166] on select "Select Excellent Very Good Good Fair Poor" at bounding box center [628, 178] width 116 height 25
click at [654, 355] on button "Add Lien" at bounding box center [658, 361] width 68 height 26
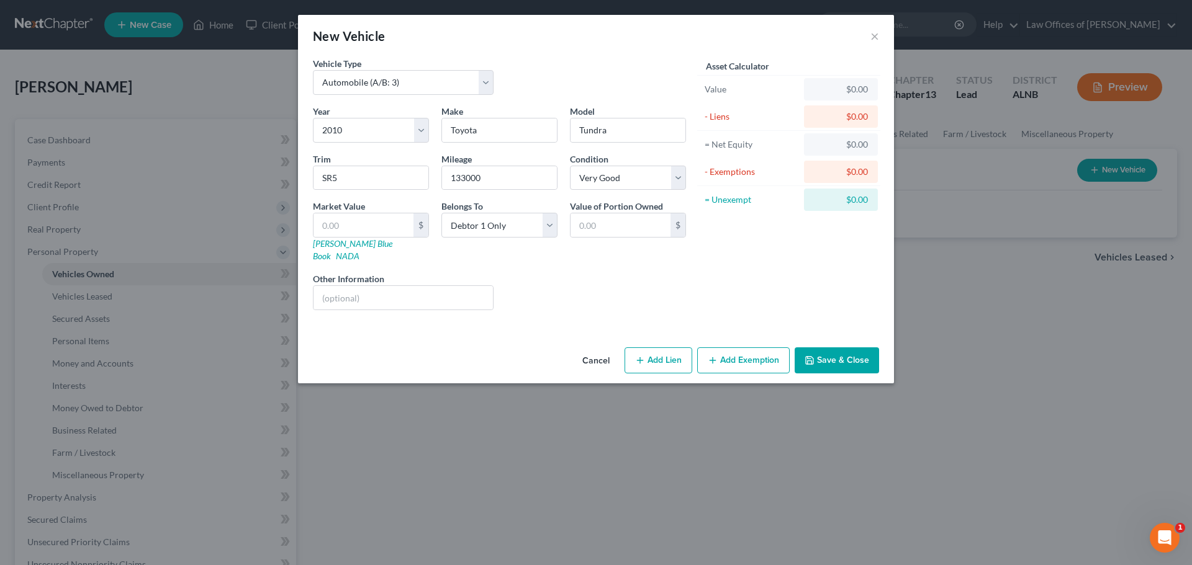
select select "0"
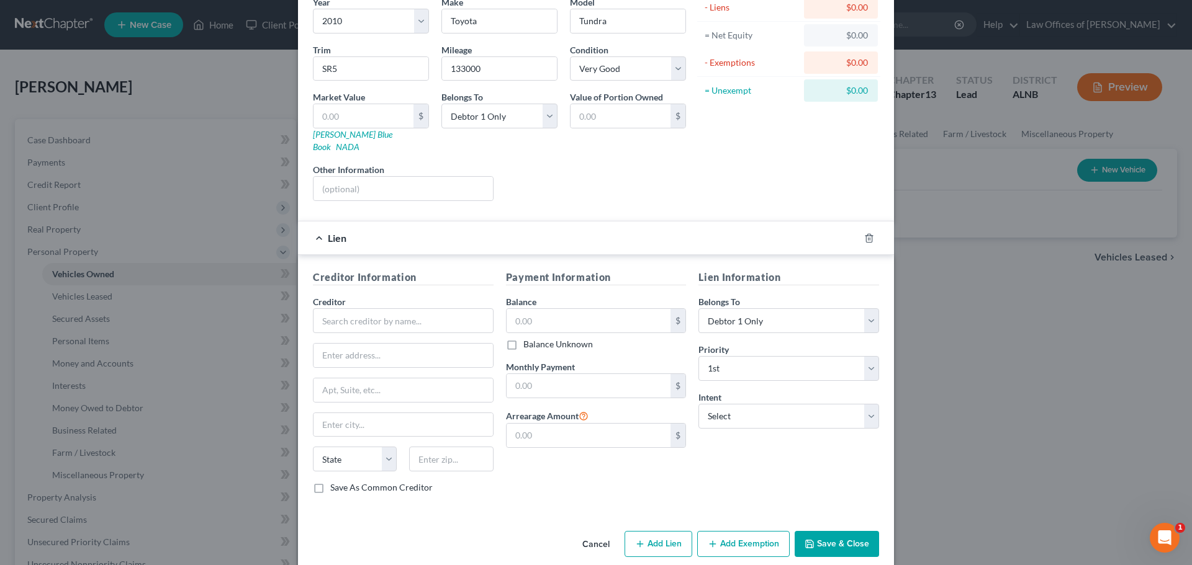
scroll to position [114, 0]
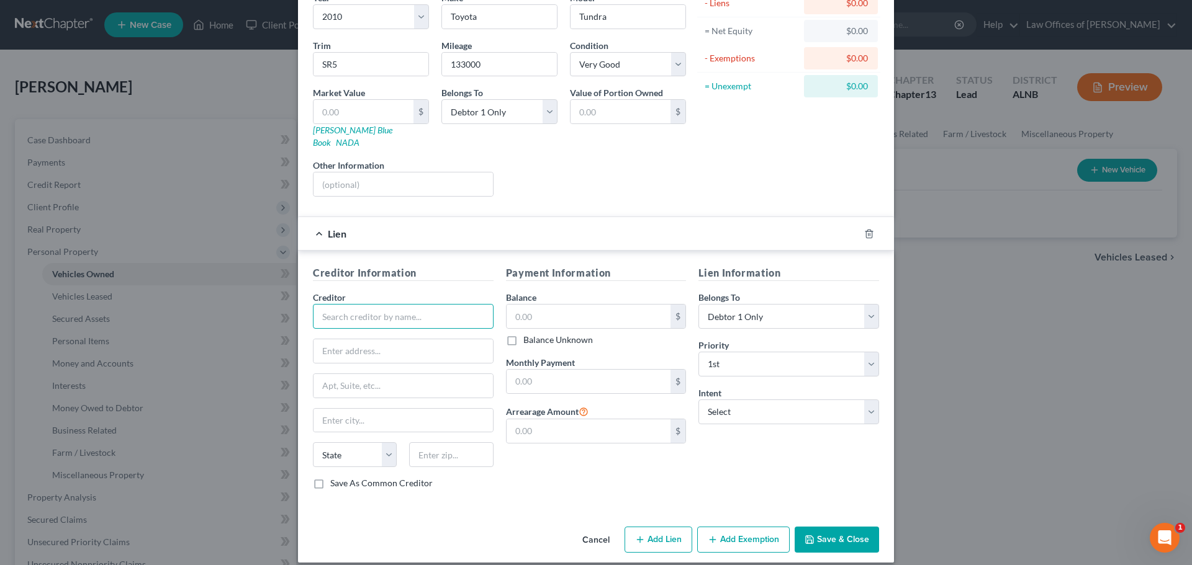
click at [462, 304] on input "text" at bounding box center [403, 316] width 181 height 25
type input "USAA"
click at [323, 332] on div "USAA" at bounding box center [387, 338] width 129 height 12
type input "10750 [PERSON_NAME] Freeway"
type input "San Antonio"
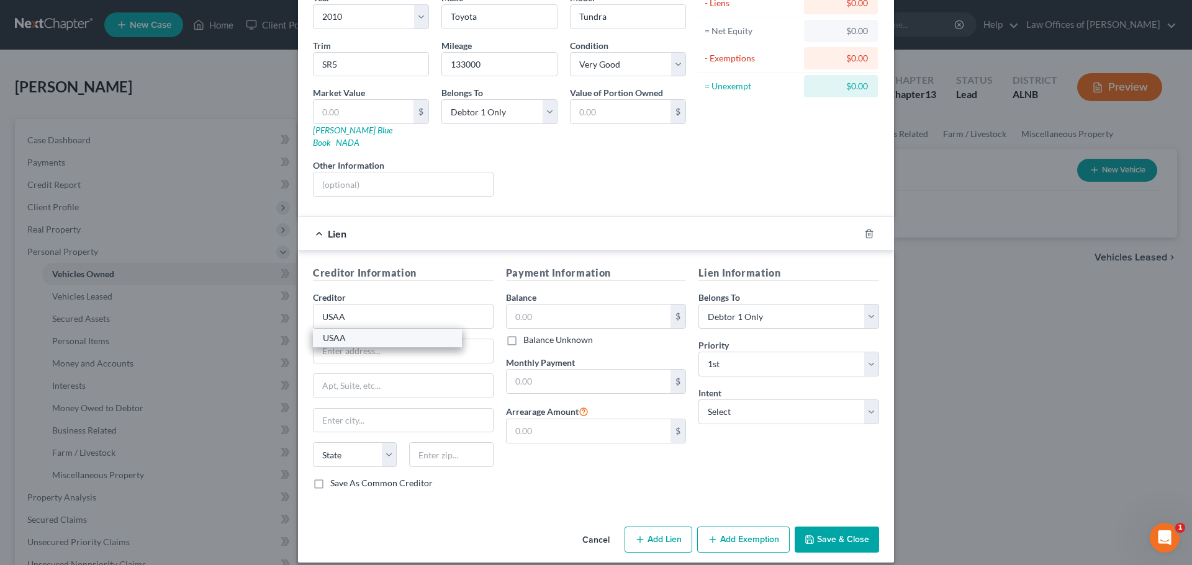
select select "45"
type input "78288-0544"
click at [565, 305] on input "text" at bounding box center [588, 317] width 164 height 24
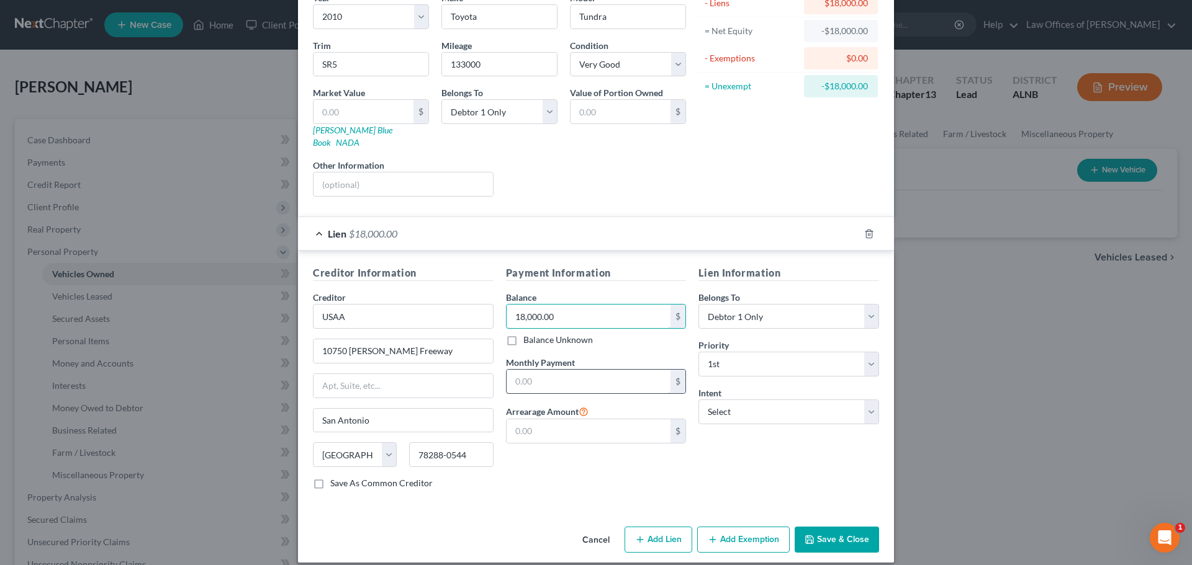
type input "18,000.00"
click at [619, 376] on input "text" at bounding box center [588, 382] width 164 height 24
type input "500.00"
click at [853, 527] on button "Save & Close" at bounding box center [836, 540] width 84 height 26
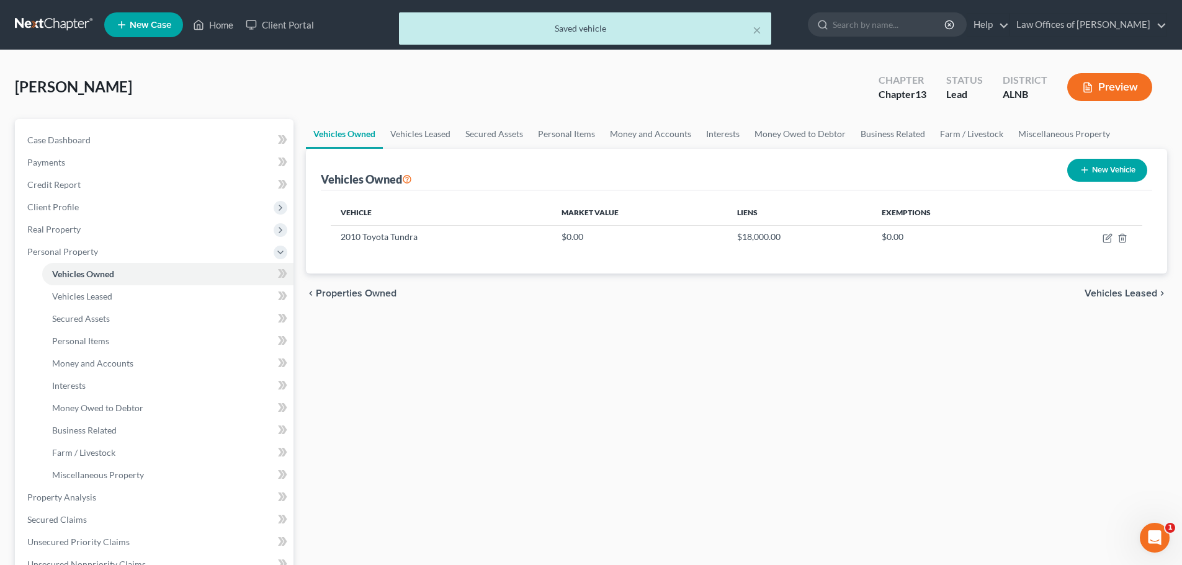
click at [1110, 166] on button "New Vehicle" at bounding box center [1108, 170] width 80 height 23
select select "0"
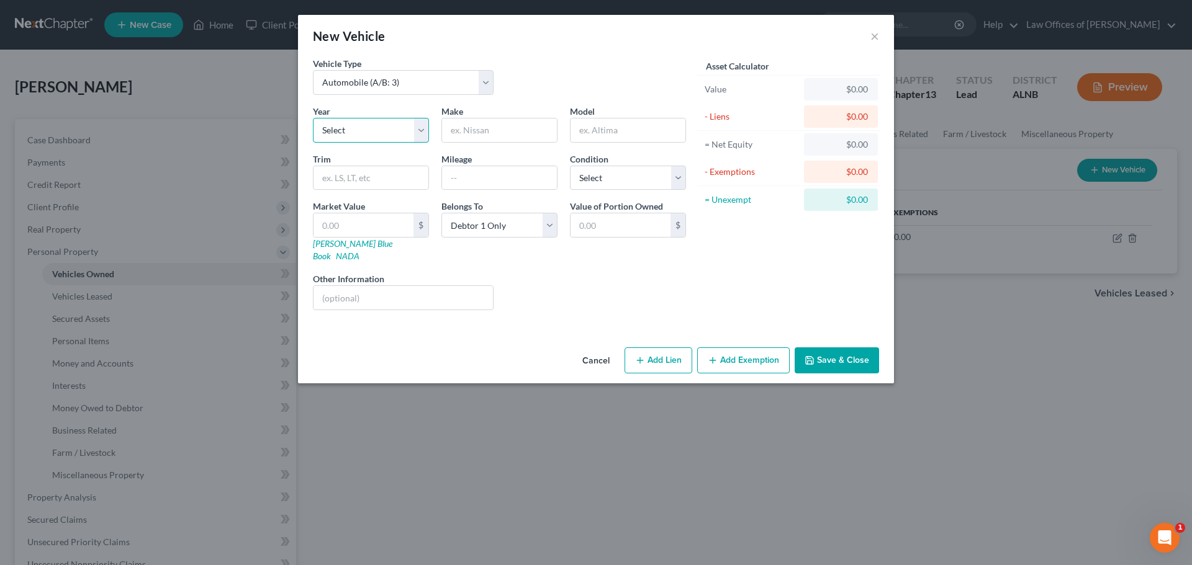
click at [420, 130] on select "Select 2026 2025 2024 2023 2022 2021 2020 2019 2018 2017 2016 2015 2014 2013 20…" at bounding box center [371, 130] width 116 height 25
select select "18"
click at [313, 118] on select "Select 2026 2025 2024 2023 2022 2021 2020 2019 2018 2017 2016 2015 2014 2013 20…" at bounding box center [371, 130] width 116 height 25
click at [537, 132] on input "text" at bounding box center [499, 131] width 115 height 24
type input "N"
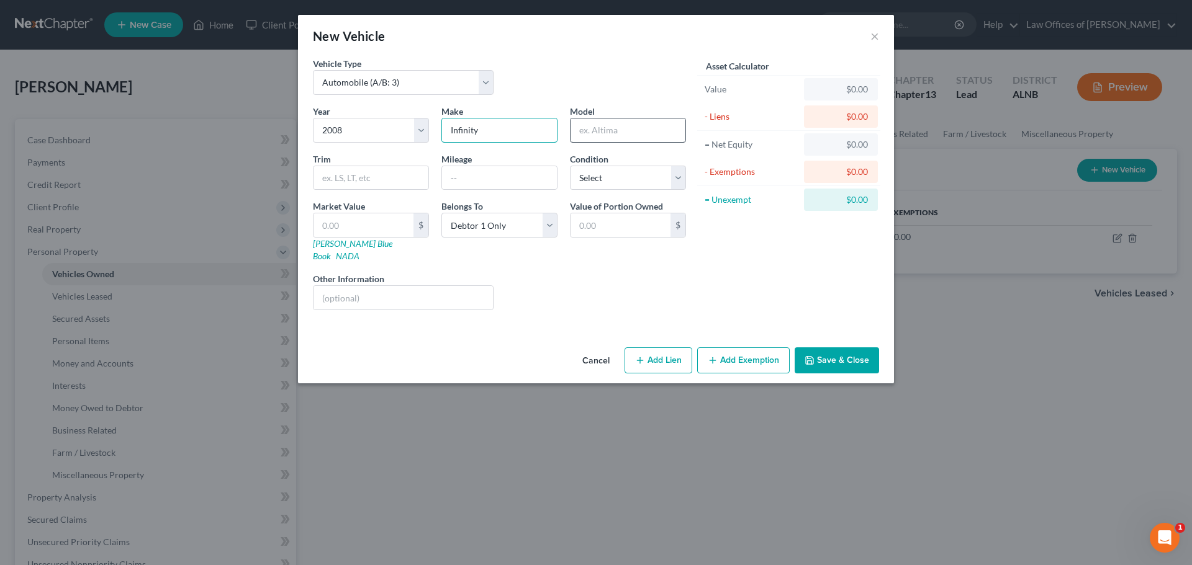
type input "Infinity"
click at [627, 127] on input "text" at bounding box center [627, 131] width 115 height 24
type input "G35"
click at [519, 172] on input "text" at bounding box center [499, 178] width 115 height 24
type input "175000"
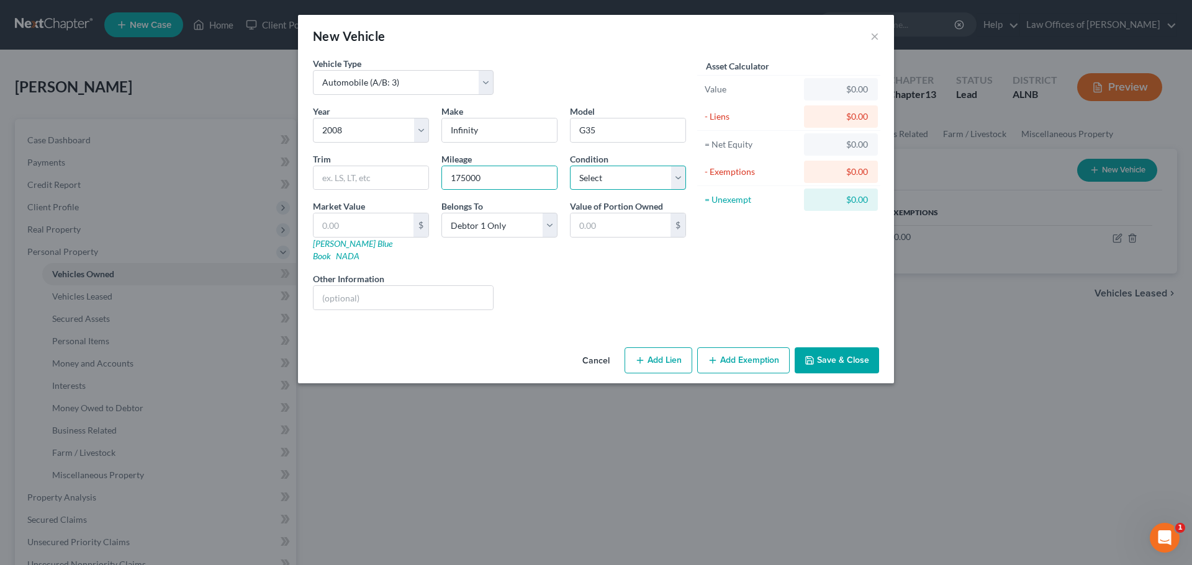
click at [678, 181] on select "Select Excellent Very Good Good Fair Poor" at bounding box center [628, 178] width 116 height 25
click at [570, 166] on select "Select Excellent Very Good Good Fair Poor" at bounding box center [628, 178] width 116 height 25
click at [677, 180] on select "Select Excellent Very Good Good Fair Poor" at bounding box center [628, 178] width 116 height 25
select select "2"
click at [570, 166] on select "Select Excellent Very Good Good Fair Poor" at bounding box center [628, 178] width 116 height 25
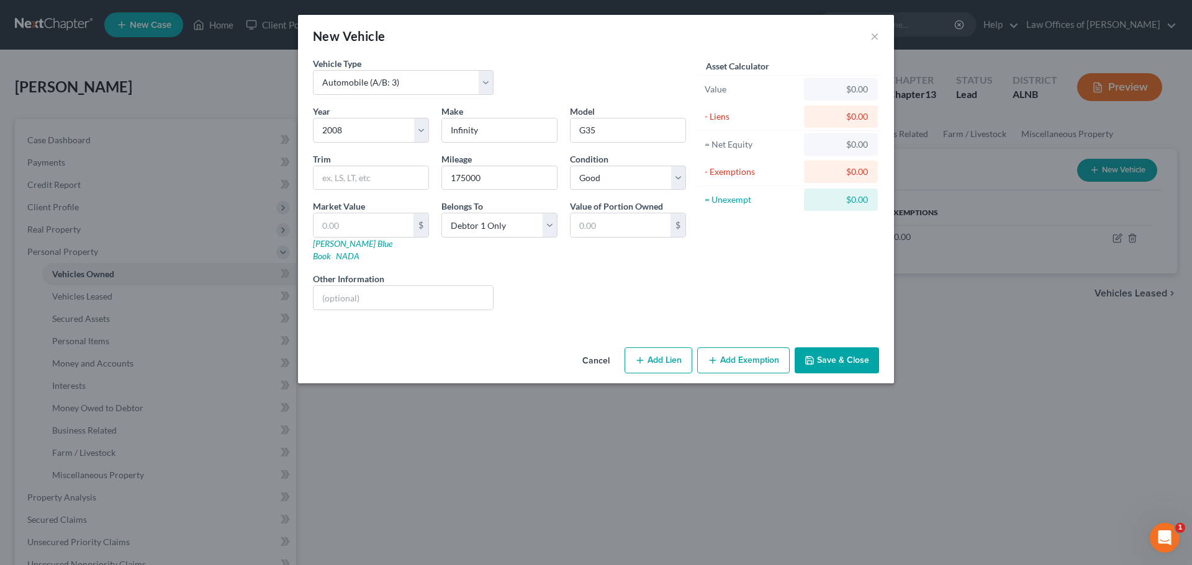
click at [670, 354] on button "Add Lien" at bounding box center [658, 361] width 68 height 26
select select "0"
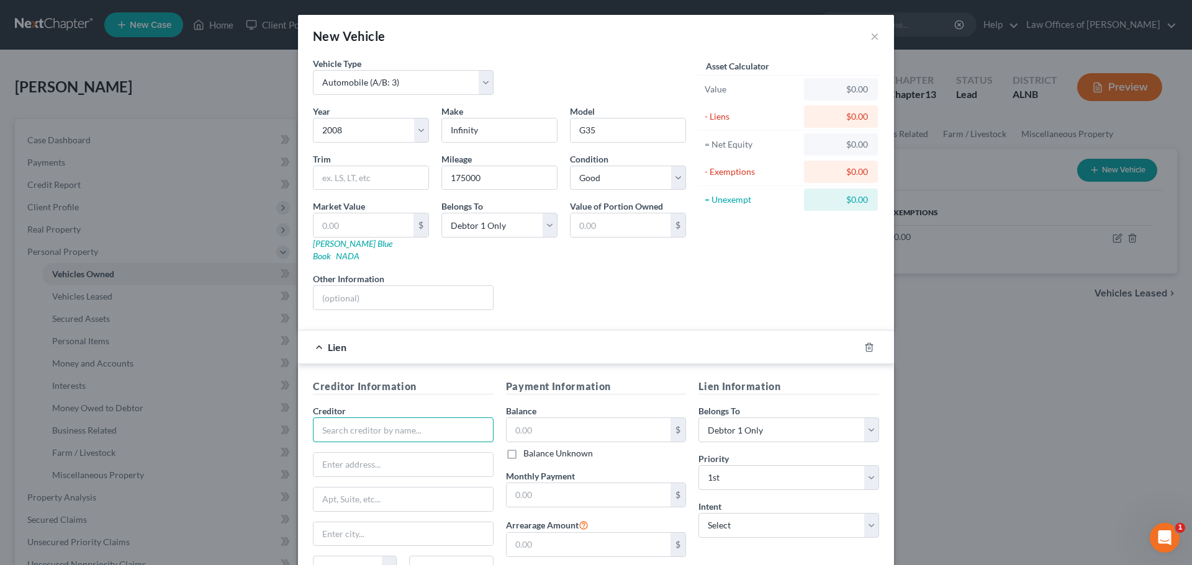
click at [435, 418] on input "text" at bounding box center [403, 430] width 181 height 25
type input "USAA"
click at [323, 446] on div "USAA" at bounding box center [387, 452] width 129 height 12
type input "10750 [PERSON_NAME] Freeway"
type input "San Antonio"
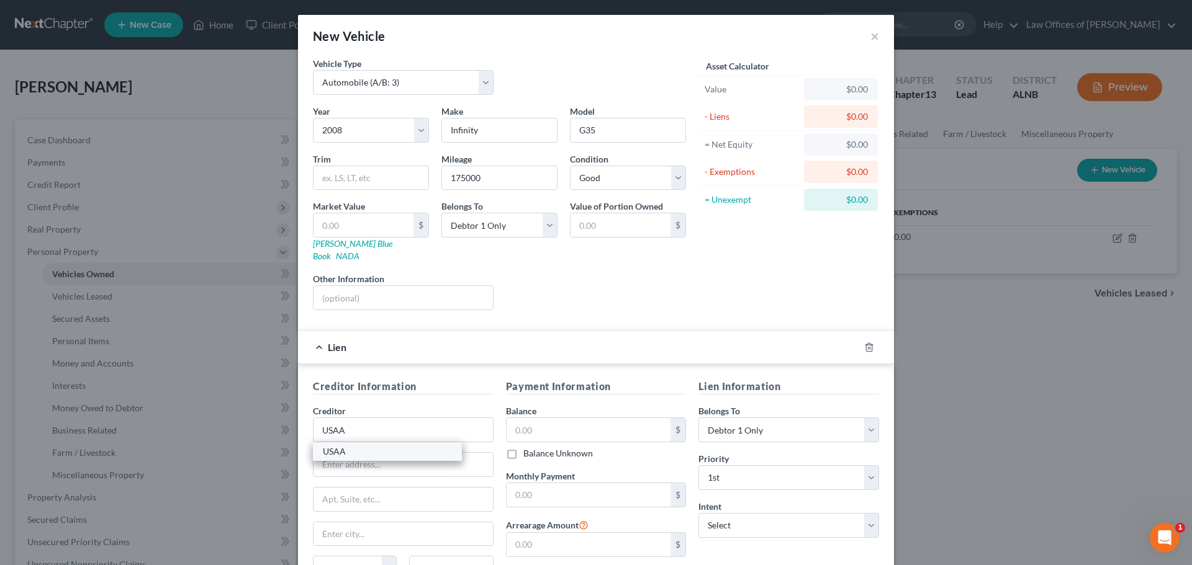
select select "45"
type input "78288-0544"
click at [587, 418] on input "text" at bounding box center [588, 430] width 164 height 24
type input "2,788.00"
click at [584, 483] on input "text" at bounding box center [588, 495] width 164 height 24
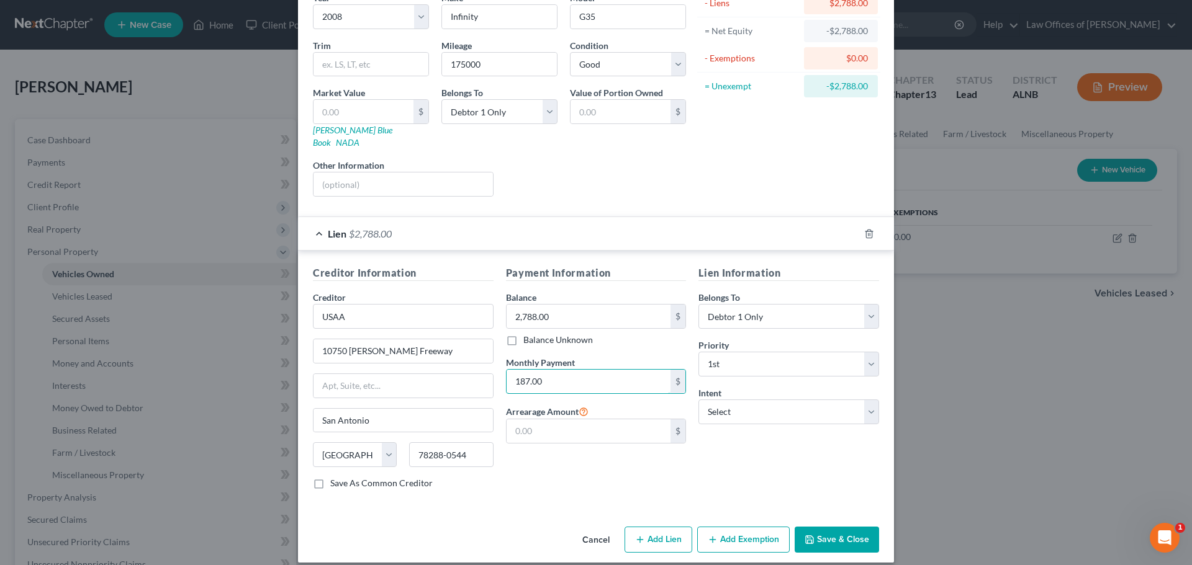
type input "187.00"
click at [816, 527] on button "Save & Close" at bounding box center [836, 540] width 84 height 26
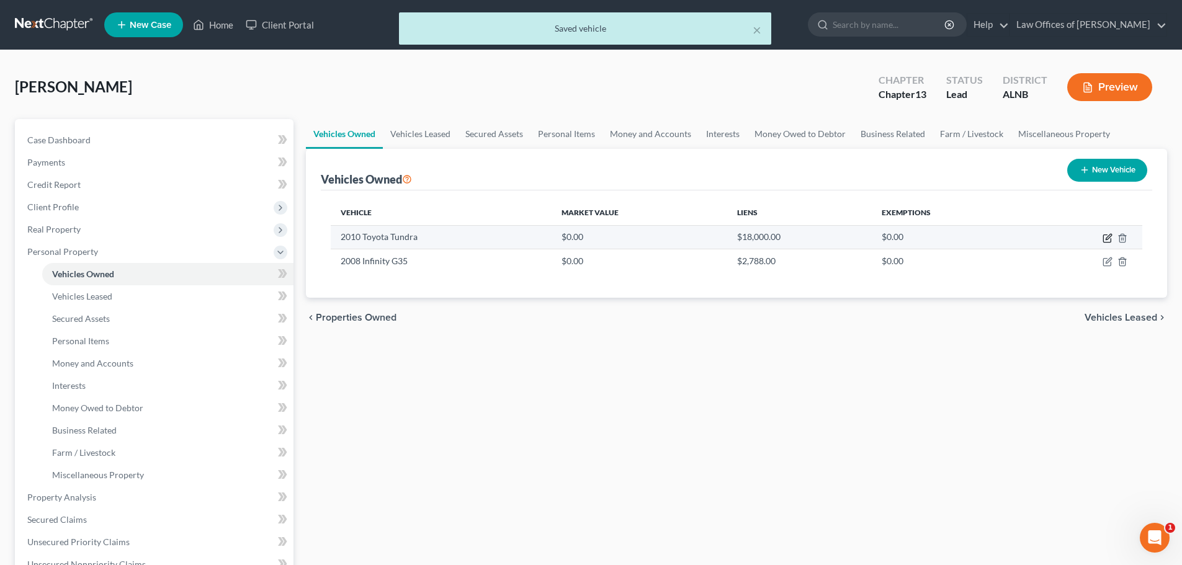
click at [1107, 237] on icon "button" at bounding box center [1108, 238] width 10 height 10
select select "0"
select select "16"
select select "1"
select select "0"
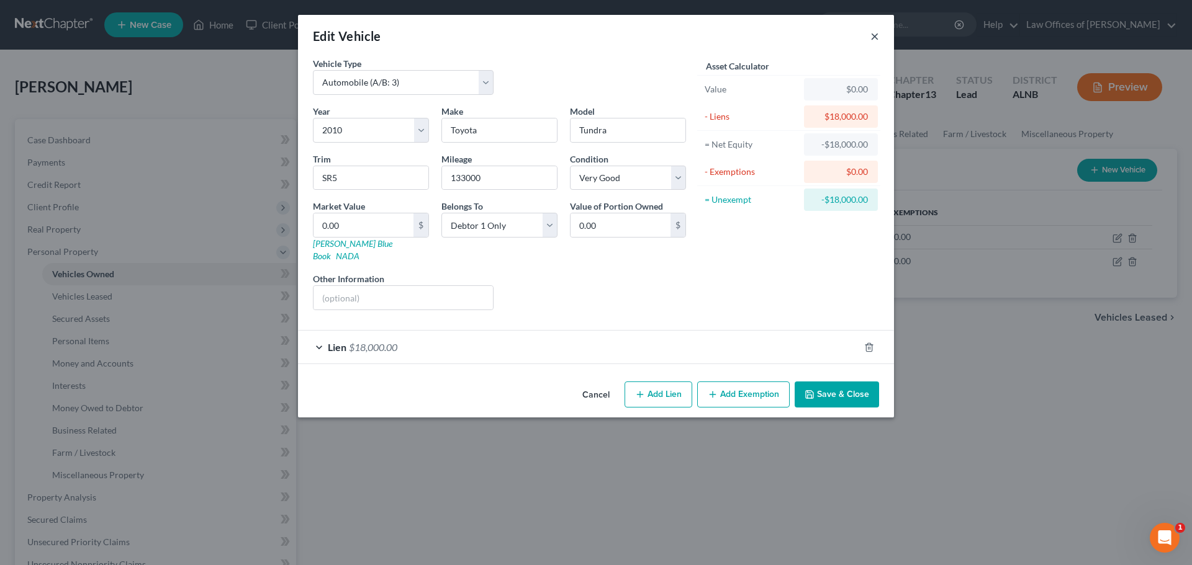
click at [876, 37] on button "×" at bounding box center [874, 36] width 9 height 15
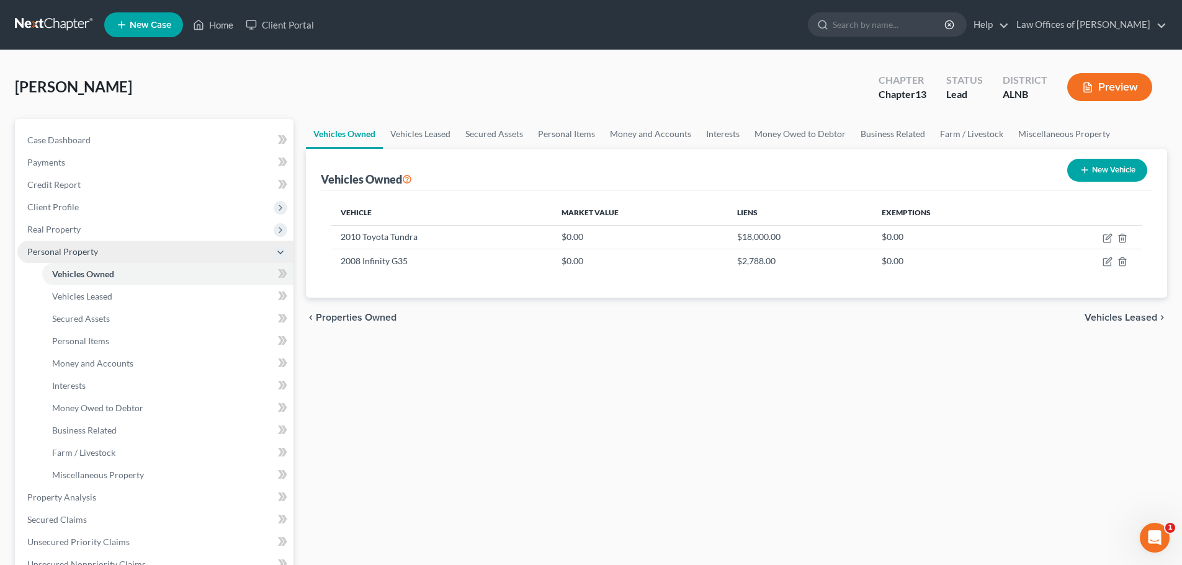
click at [279, 251] on icon at bounding box center [281, 253] width 10 height 10
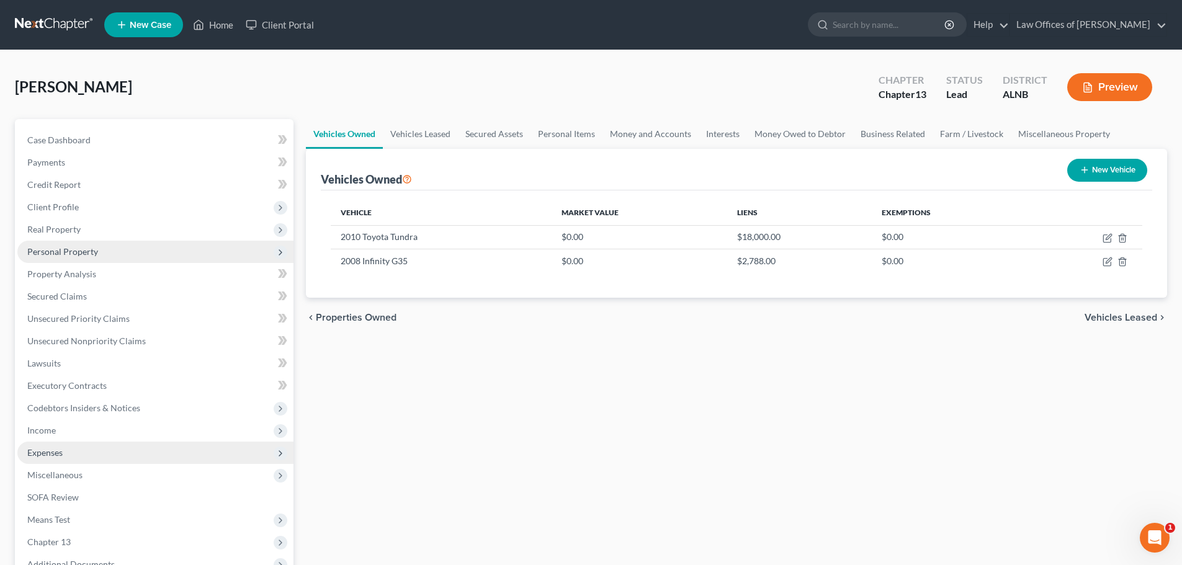
click at [236, 449] on span "Expenses" at bounding box center [155, 453] width 276 height 22
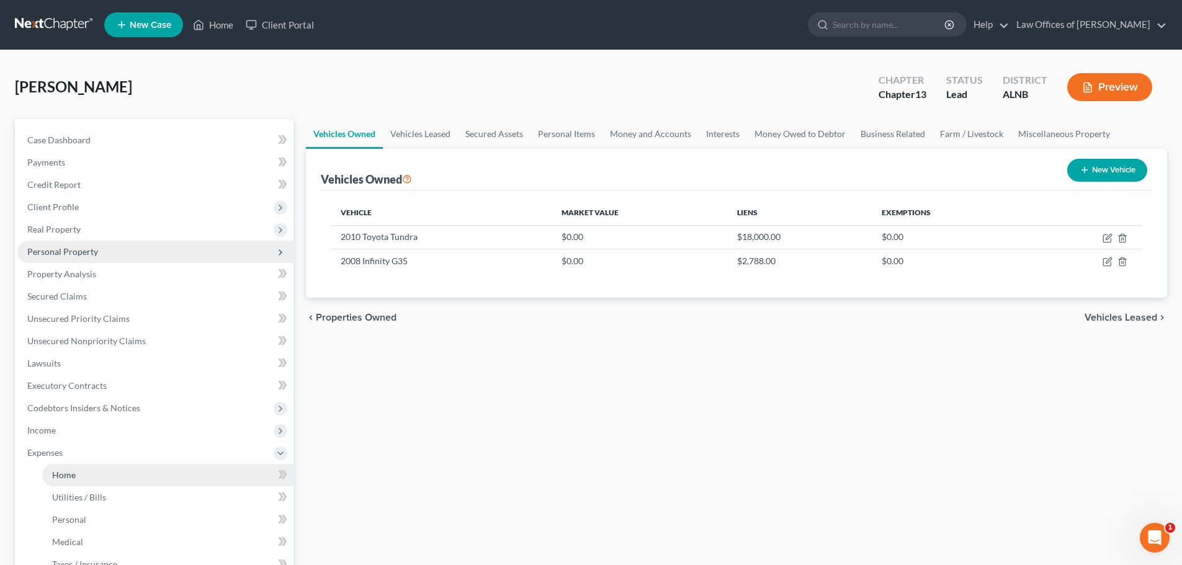
click at [170, 481] on link "Home" at bounding box center [167, 475] width 251 height 22
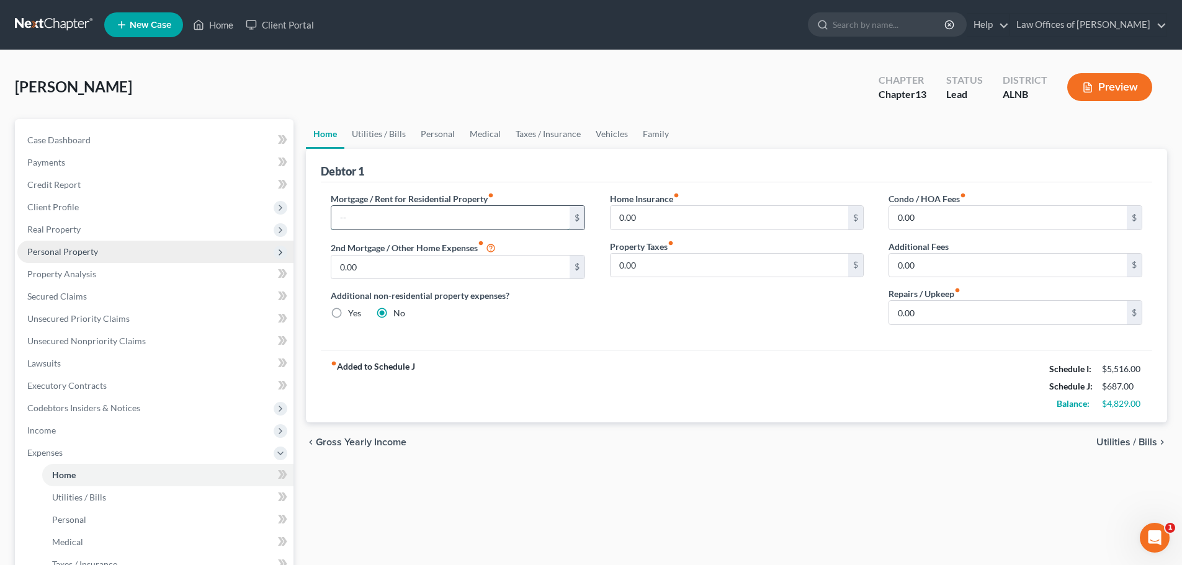
click at [478, 218] on input "text" at bounding box center [450, 218] width 238 height 24
click at [933, 315] on input "0.00" at bounding box center [1008, 313] width 238 height 24
type input "200.00"
click at [918, 268] on input "0.00" at bounding box center [1008, 266] width 238 height 24
type input "60.00"
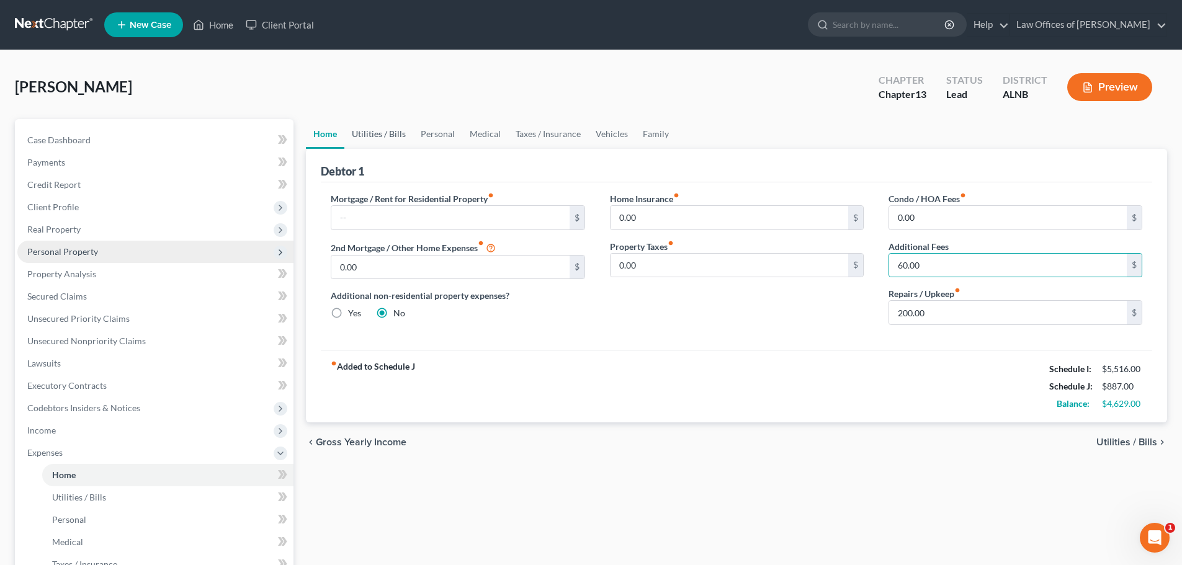
click at [380, 137] on link "Utilities / Bills" at bounding box center [378, 134] width 69 height 30
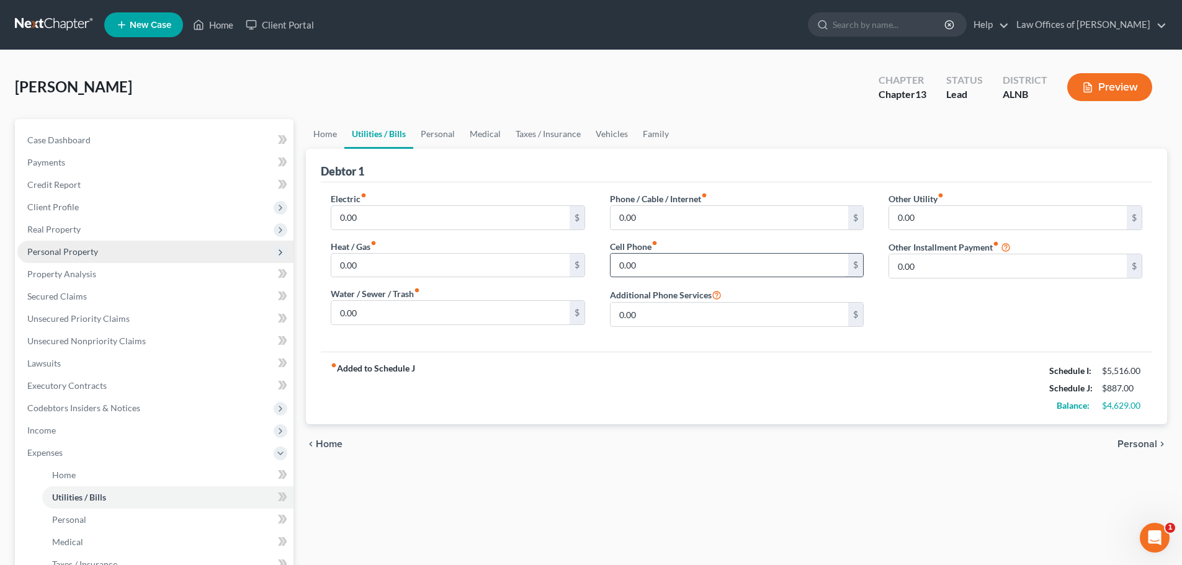
click at [652, 267] on input "0.00" at bounding box center [730, 266] width 238 height 24
type input "40.00"
click at [445, 133] on link "Personal" at bounding box center [437, 134] width 49 height 30
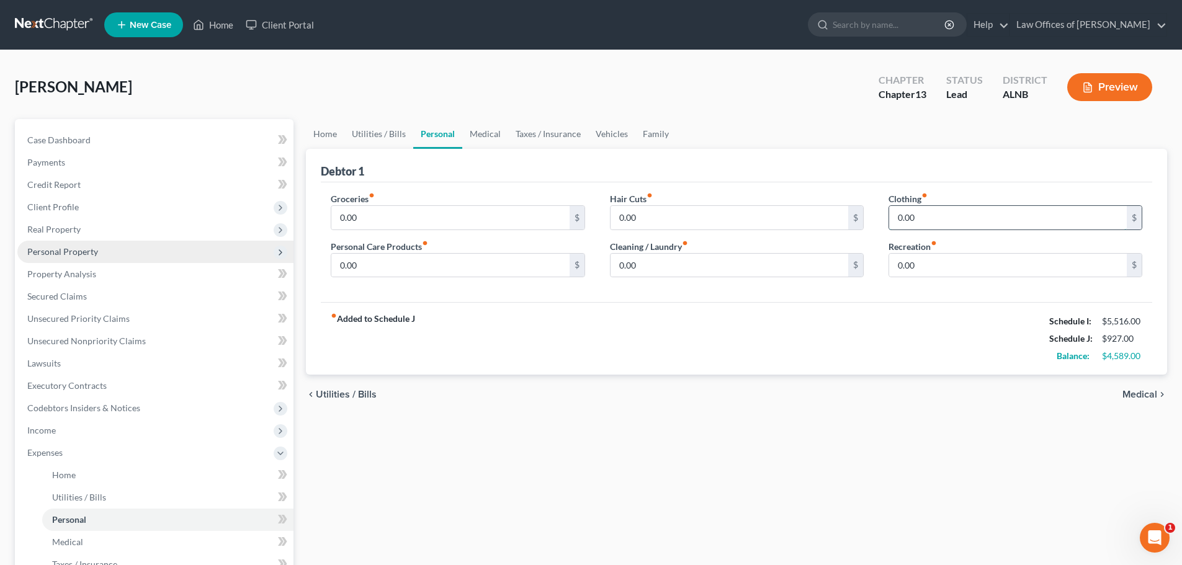
click at [917, 217] on input "0.00" at bounding box center [1008, 218] width 238 height 24
type input "100.00"
click at [468, 215] on input "0.00" at bounding box center [450, 218] width 238 height 24
type input "300.00"
click at [443, 258] on input "0.00" at bounding box center [450, 266] width 238 height 24
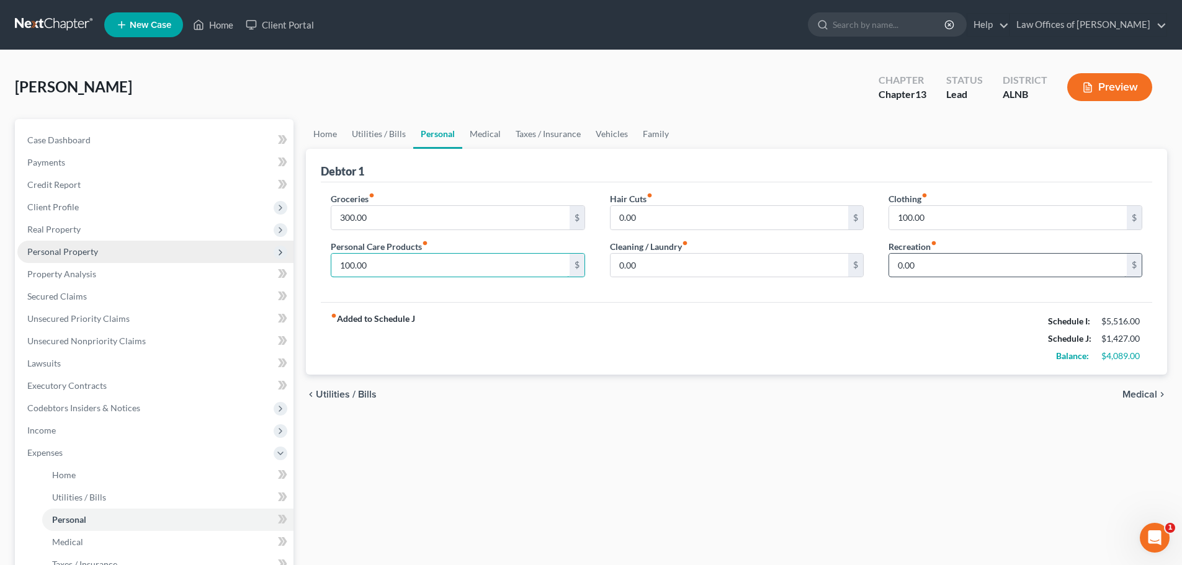
type input "100.00"
click at [974, 266] on input "0.00" at bounding box center [1008, 266] width 238 height 24
type input "100.00"
click at [480, 134] on link "Medical" at bounding box center [485, 134] width 46 height 30
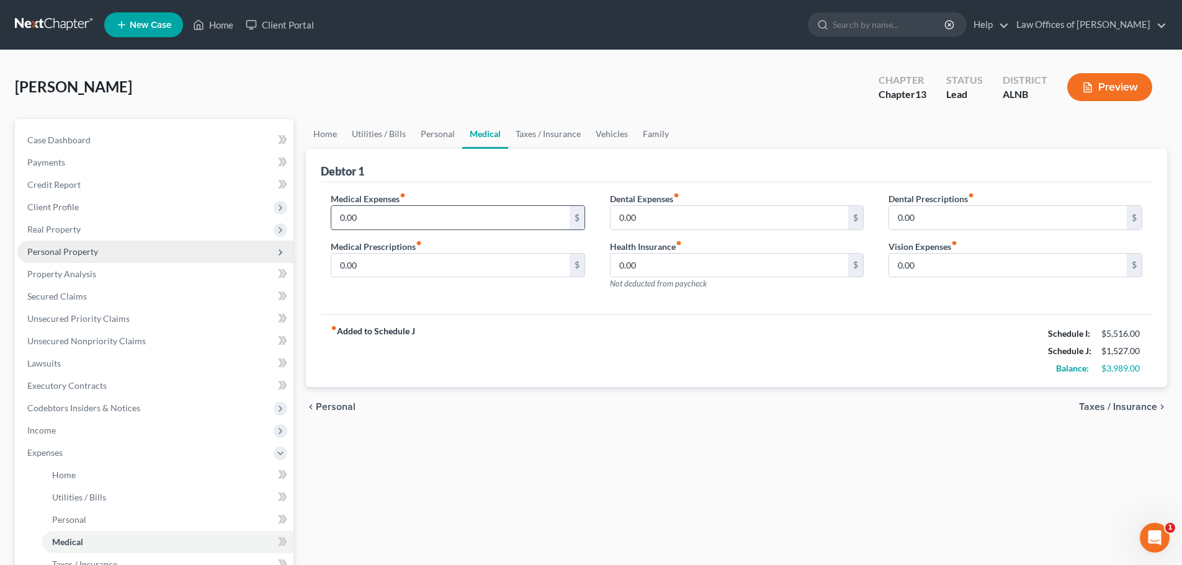
click at [407, 222] on input "0.00" at bounding box center [450, 218] width 238 height 24
type input "100.00"
click at [920, 266] on input "0.00" at bounding box center [1008, 266] width 238 height 24
type input "25.00"
click at [534, 136] on link "Taxes / Insurance" at bounding box center [548, 134] width 80 height 30
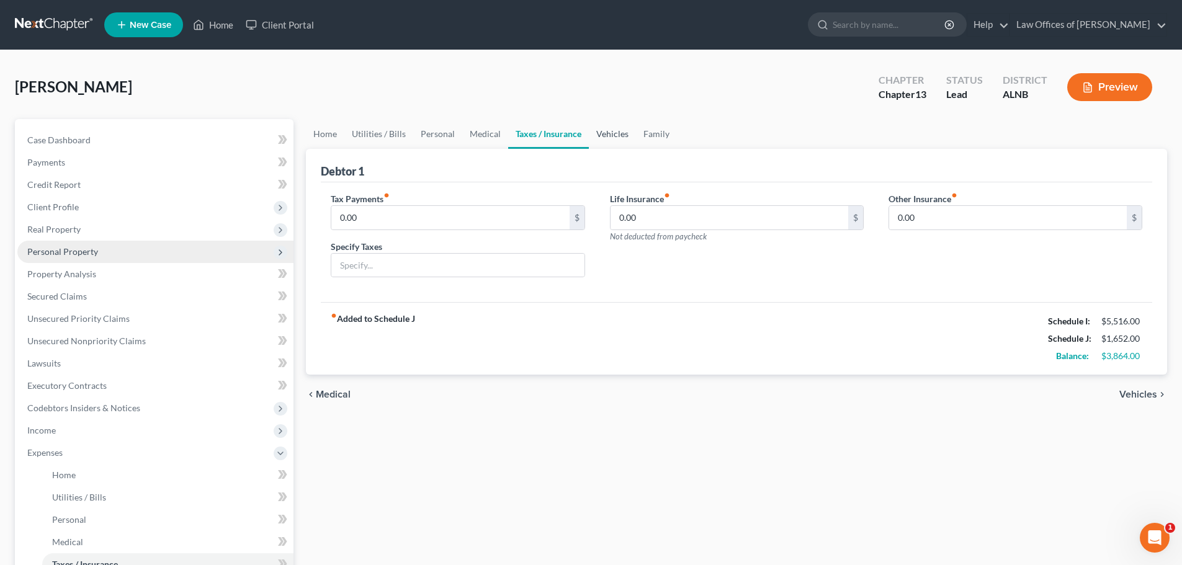
click at [616, 135] on link "Vehicles" at bounding box center [612, 134] width 47 height 30
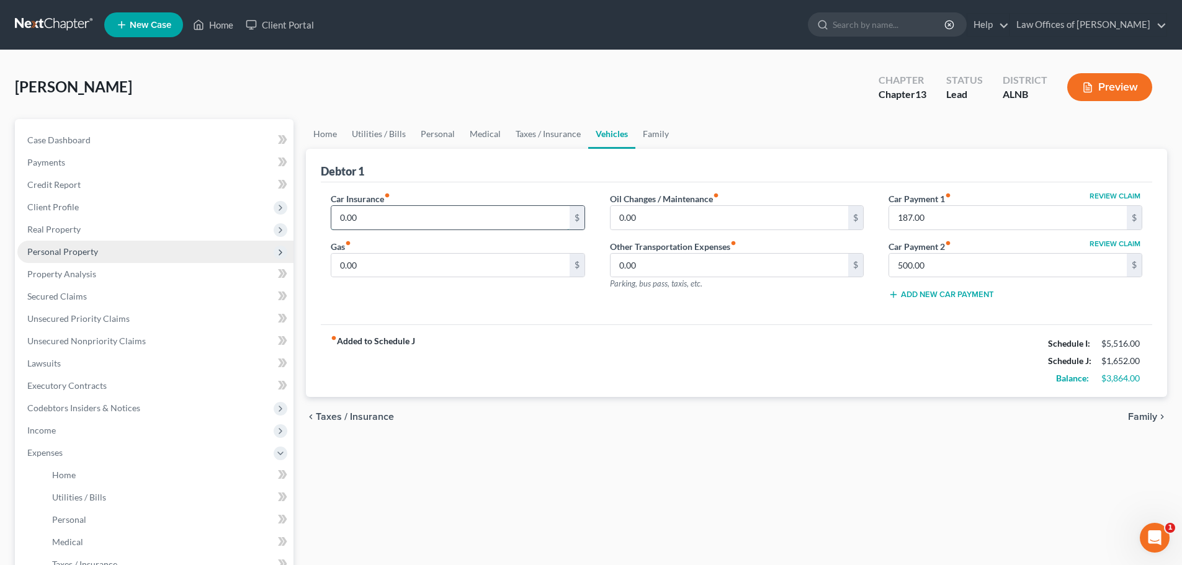
click at [398, 217] on input "0.00" at bounding box center [450, 218] width 238 height 24
click at [910, 265] on input "500.00" at bounding box center [1008, 266] width 238 height 24
click at [371, 218] on input "125.00" at bounding box center [450, 218] width 238 height 24
type input "192.00"
click at [915, 263] on input "500.00" at bounding box center [1008, 266] width 238 height 24
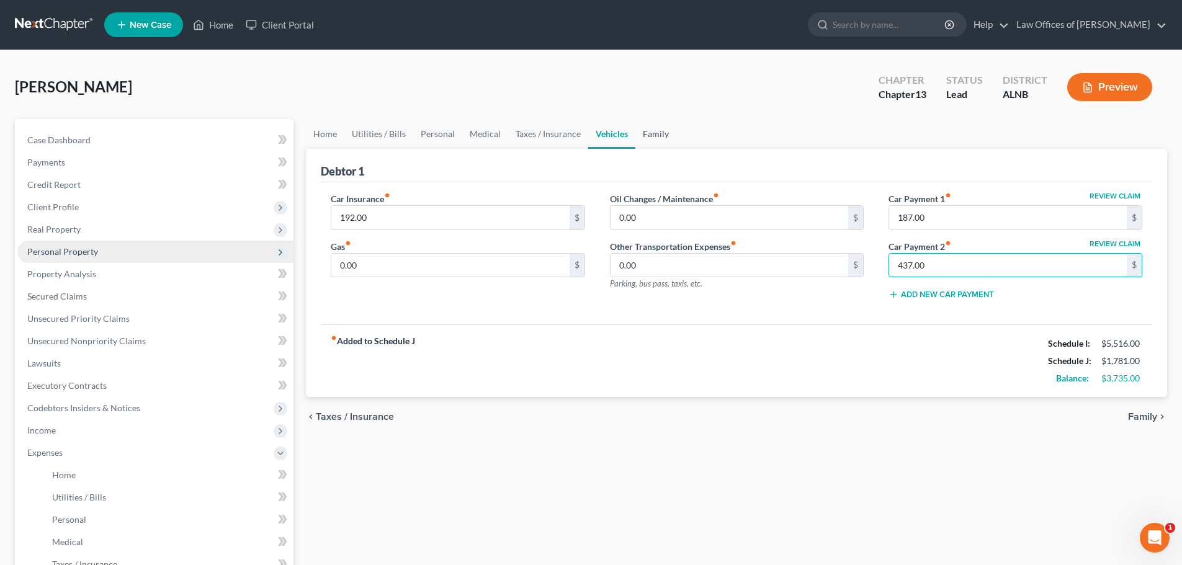
type input "437.00"
click at [659, 132] on link "Family" at bounding box center [656, 134] width 41 height 30
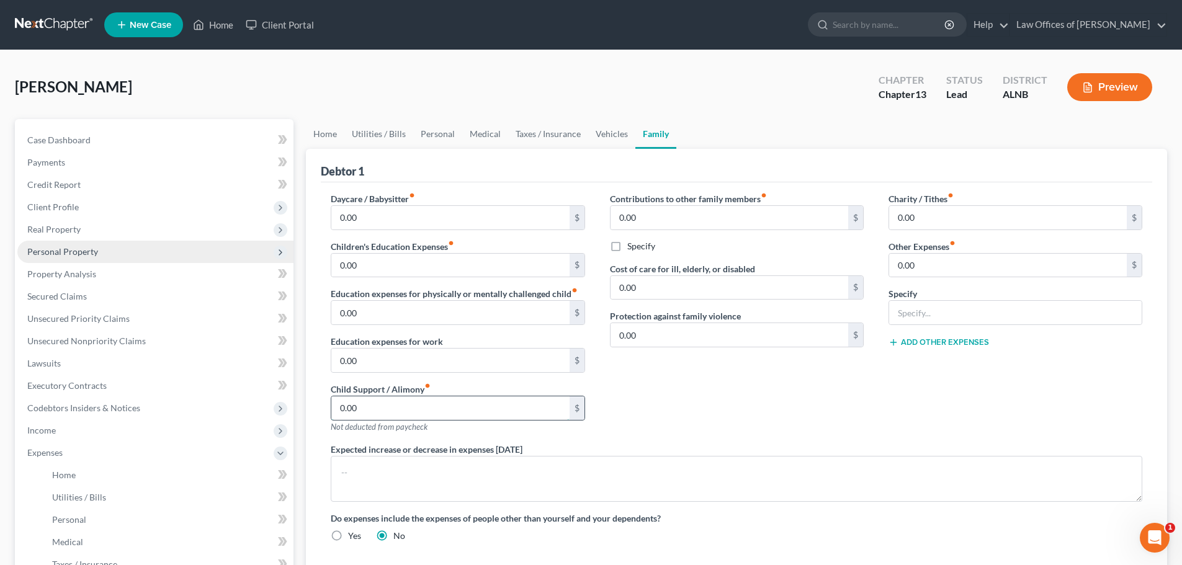
click at [369, 408] on input "0.00" at bounding box center [450, 409] width 238 height 24
type input "790.00"
drag, startPoint x: 70, startPoint y: 139, endPoint x: 105, endPoint y: 136, distance: 34.9
click at [70, 139] on span "Case Dashboard" at bounding box center [58, 140] width 63 height 11
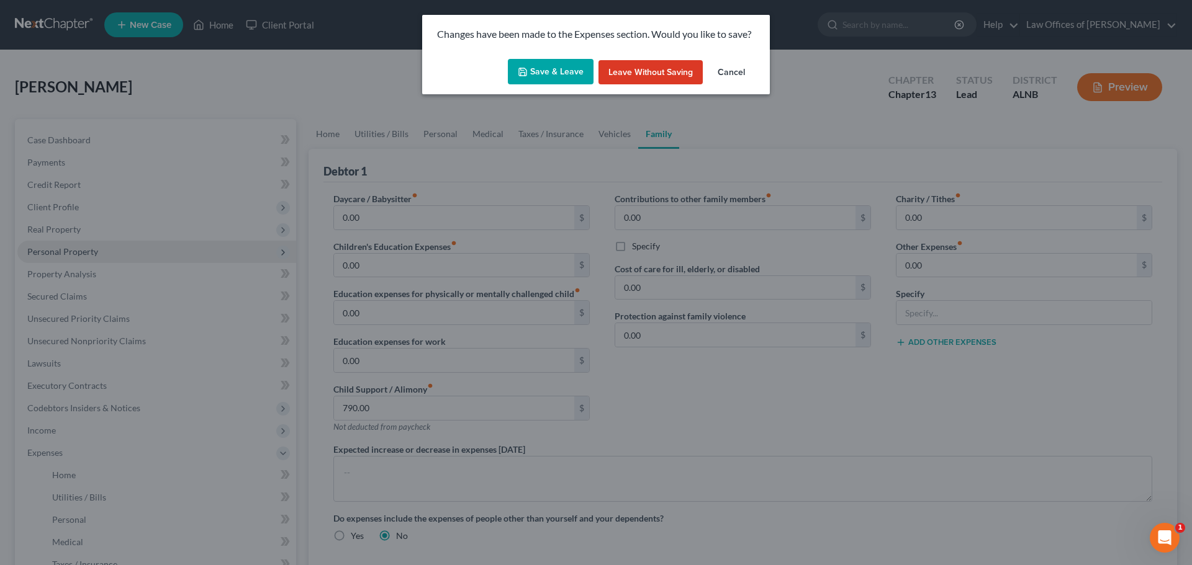
click at [531, 71] on button "Save & Leave" at bounding box center [551, 72] width 86 height 26
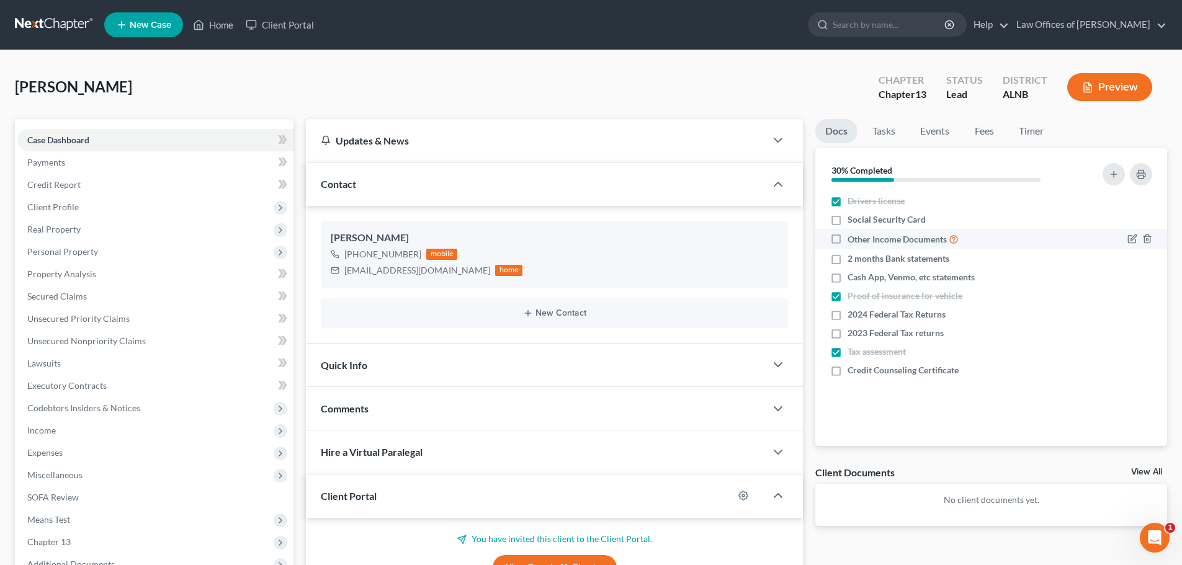
click at [848, 241] on label "Other Income Documents" at bounding box center [903, 239] width 111 height 14
click at [853, 240] on input "Other Income Documents" at bounding box center [857, 236] width 8 height 8
checkbox input "true"
click at [848, 280] on label "Cash App, Venmo, etc statements" at bounding box center [911, 277] width 127 height 12
click at [853, 279] on input "Cash App, Venmo, etc statements" at bounding box center [857, 275] width 8 height 8
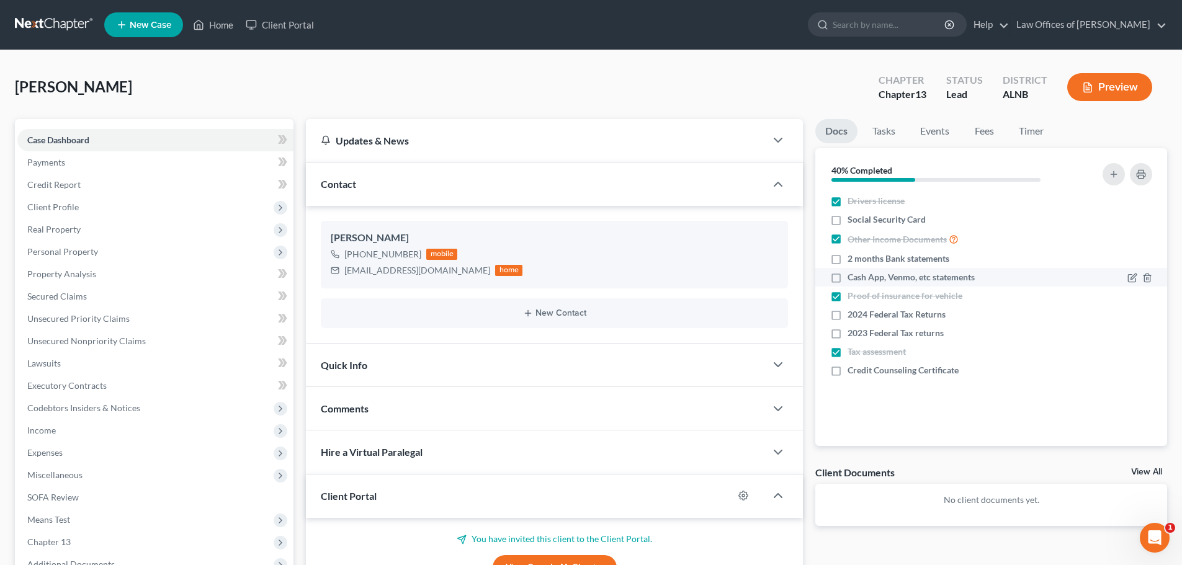
checkbox input "true"
drag, startPoint x: 276, startPoint y: 27, endPoint x: 789, endPoint y: 29, distance: 513.3
click at [276, 27] on link "Client Portal" at bounding box center [280, 25] width 81 height 22
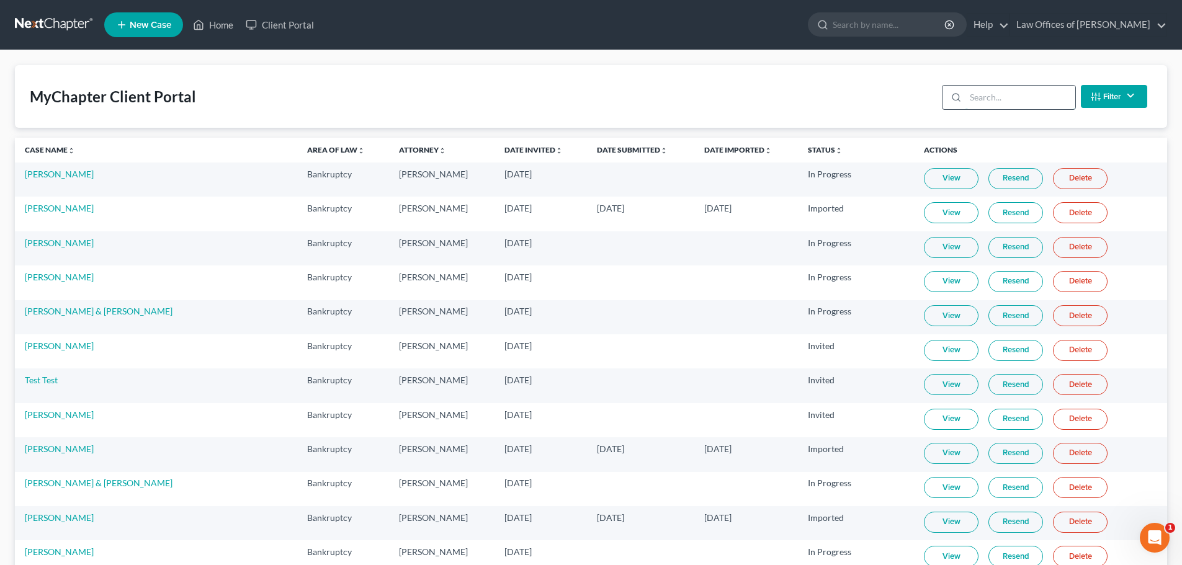
click at [1006, 91] on input "search" at bounding box center [1021, 98] width 110 height 24
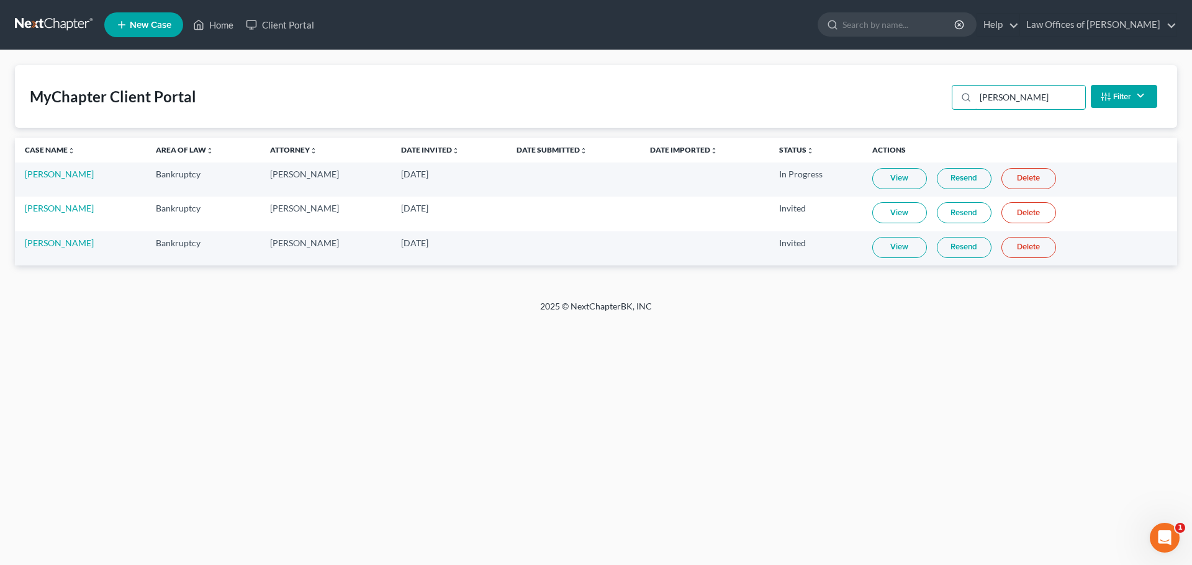
type input "[PERSON_NAME]"
click at [899, 213] on link "View" at bounding box center [899, 212] width 55 height 21
click at [219, 24] on link "Home" at bounding box center [213, 25] width 53 height 22
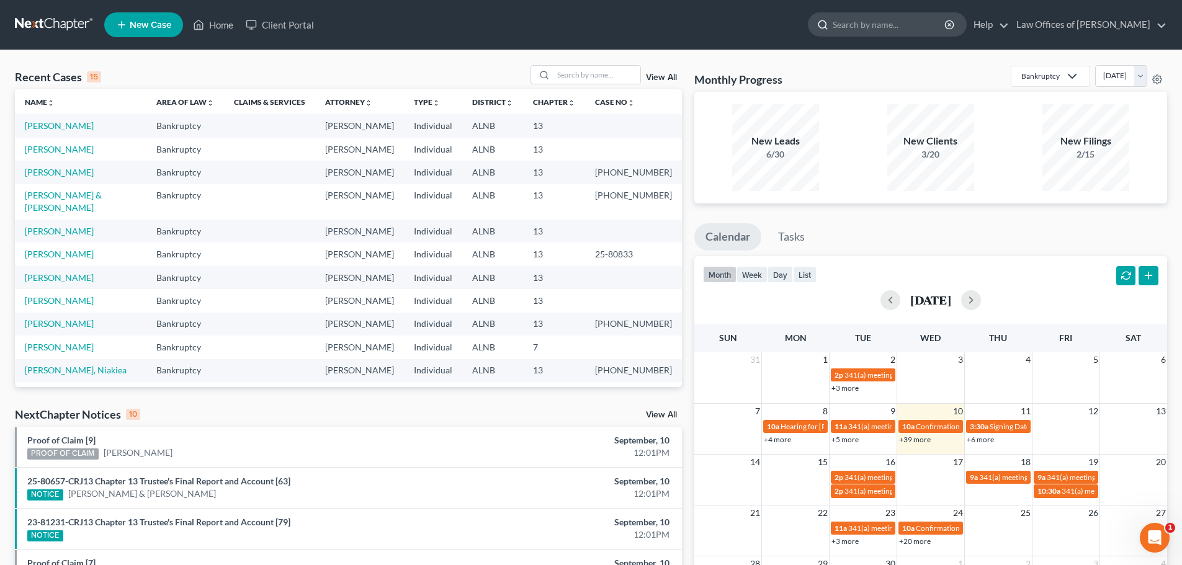
click at [896, 29] on input "search" at bounding box center [890, 24] width 114 height 23
type input "Gray"
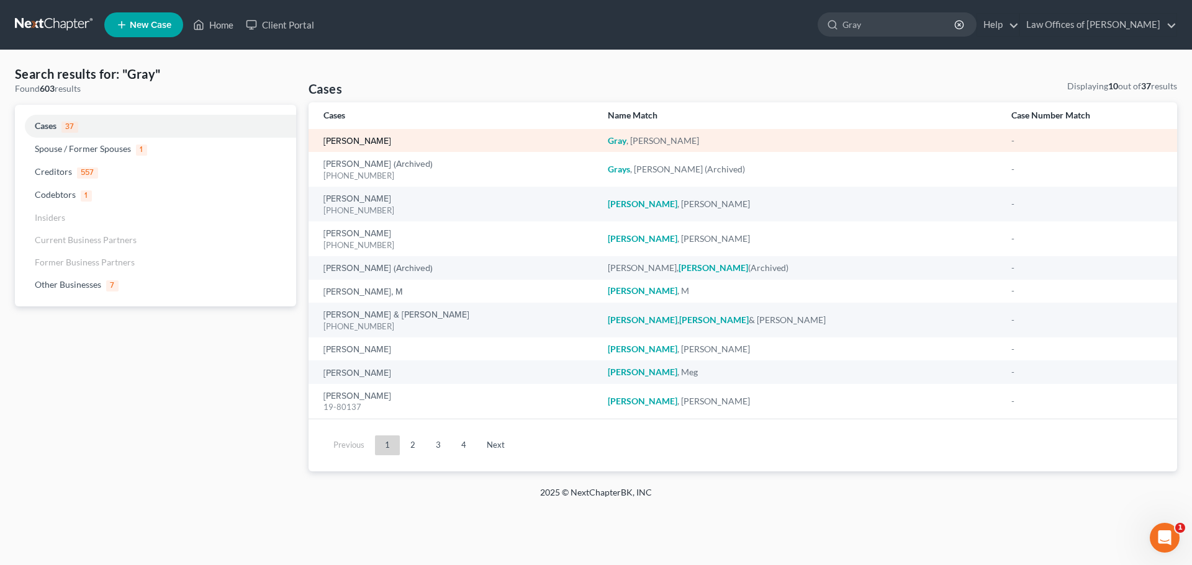
click at [353, 137] on link "[PERSON_NAME]" at bounding box center [357, 141] width 68 height 9
